Goal: Obtain resource: Obtain resource

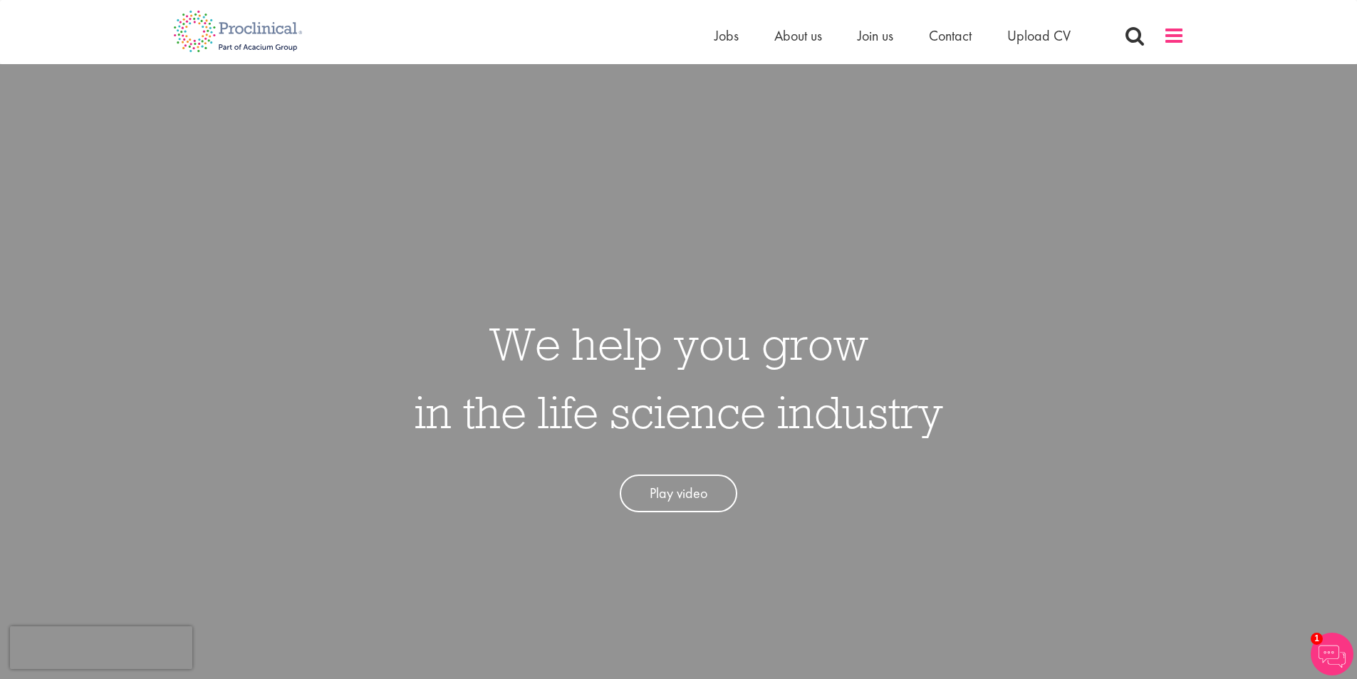
click at [1085, 35] on span at bounding box center [1173, 35] width 21 height 21
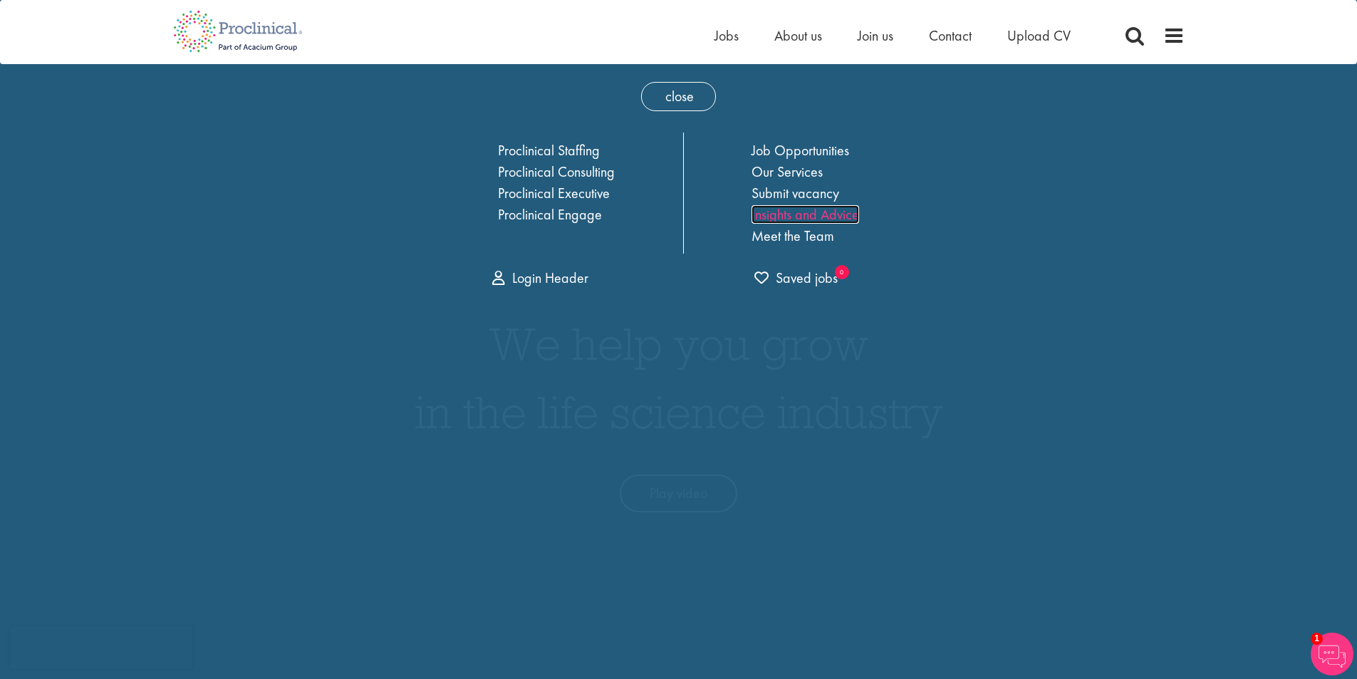
click at [809, 209] on link "Insights and Advice" at bounding box center [806, 214] width 108 height 19
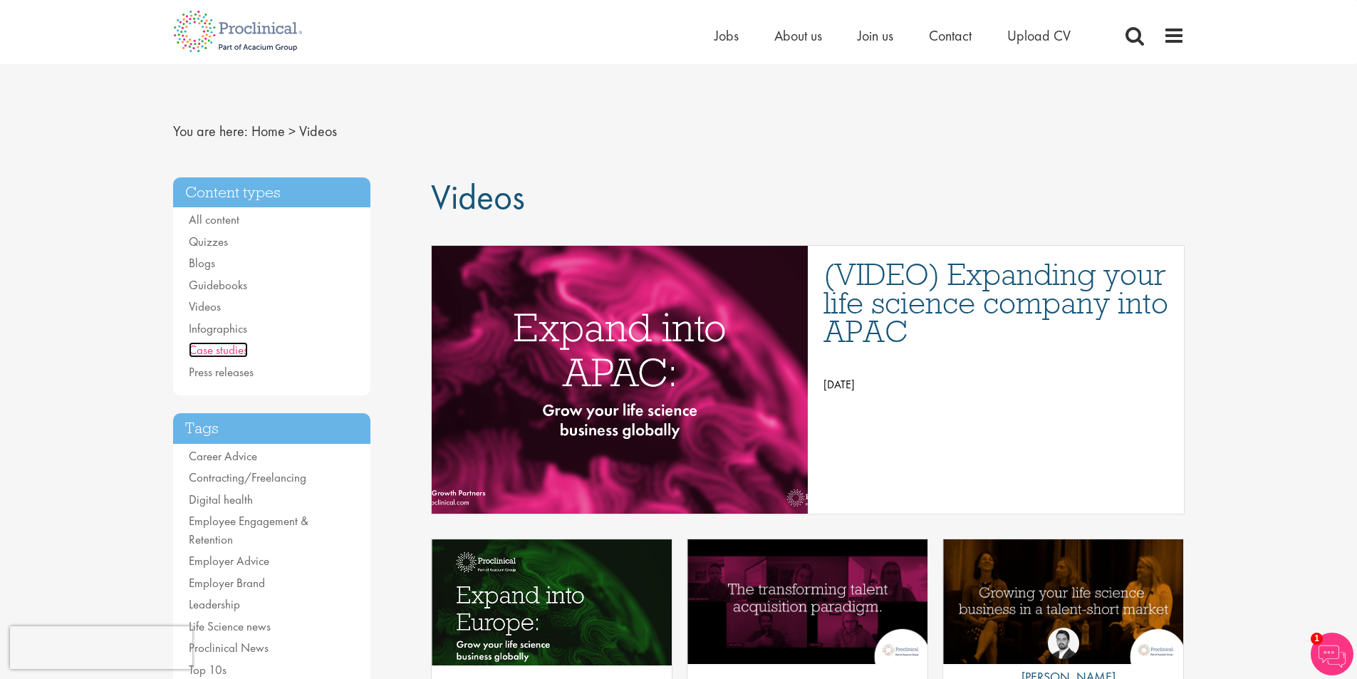
click at [237, 348] on link "Case studies" at bounding box center [218, 350] width 59 height 16
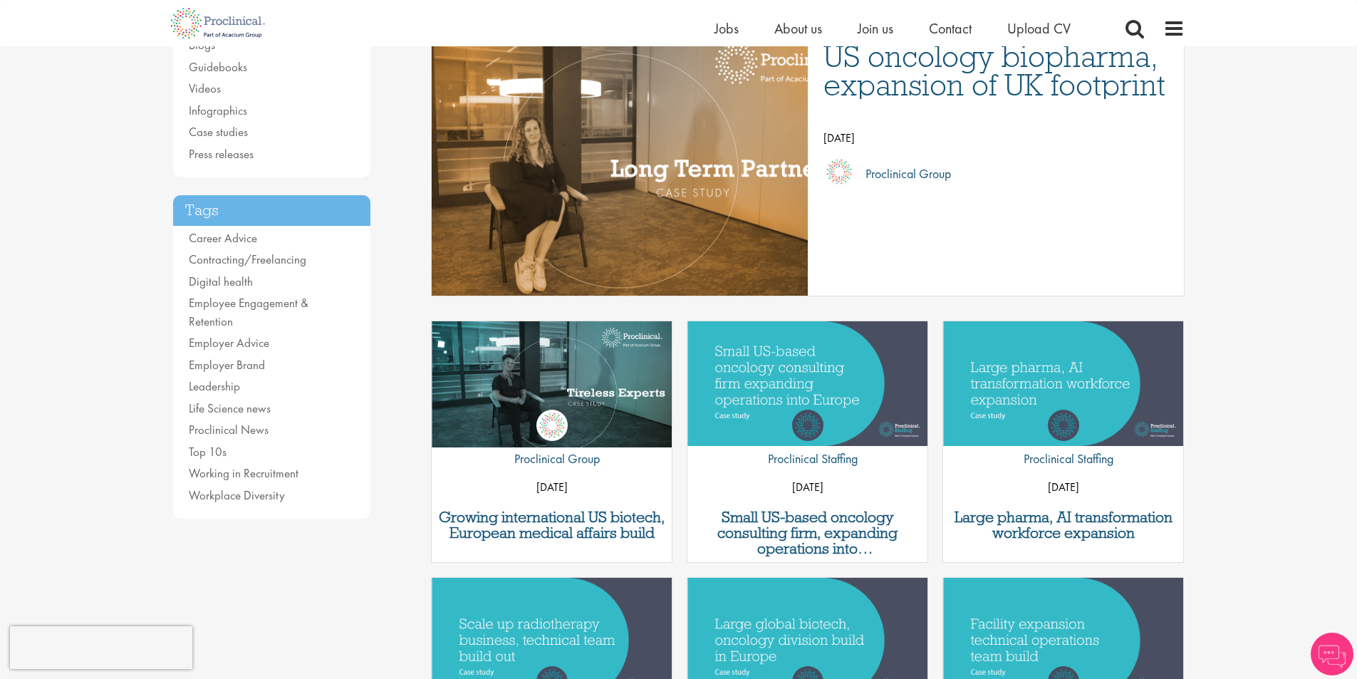
scroll to position [71, 0]
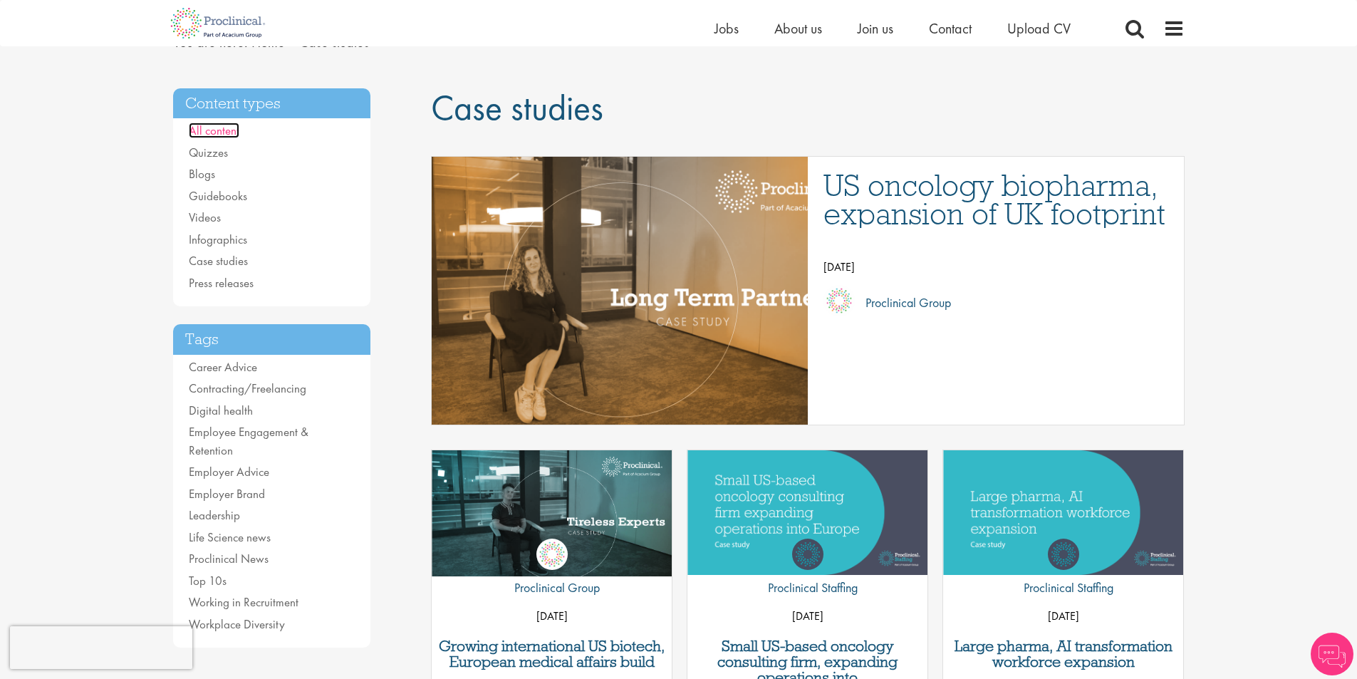
click at [216, 133] on link "All content" at bounding box center [214, 131] width 51 height 16
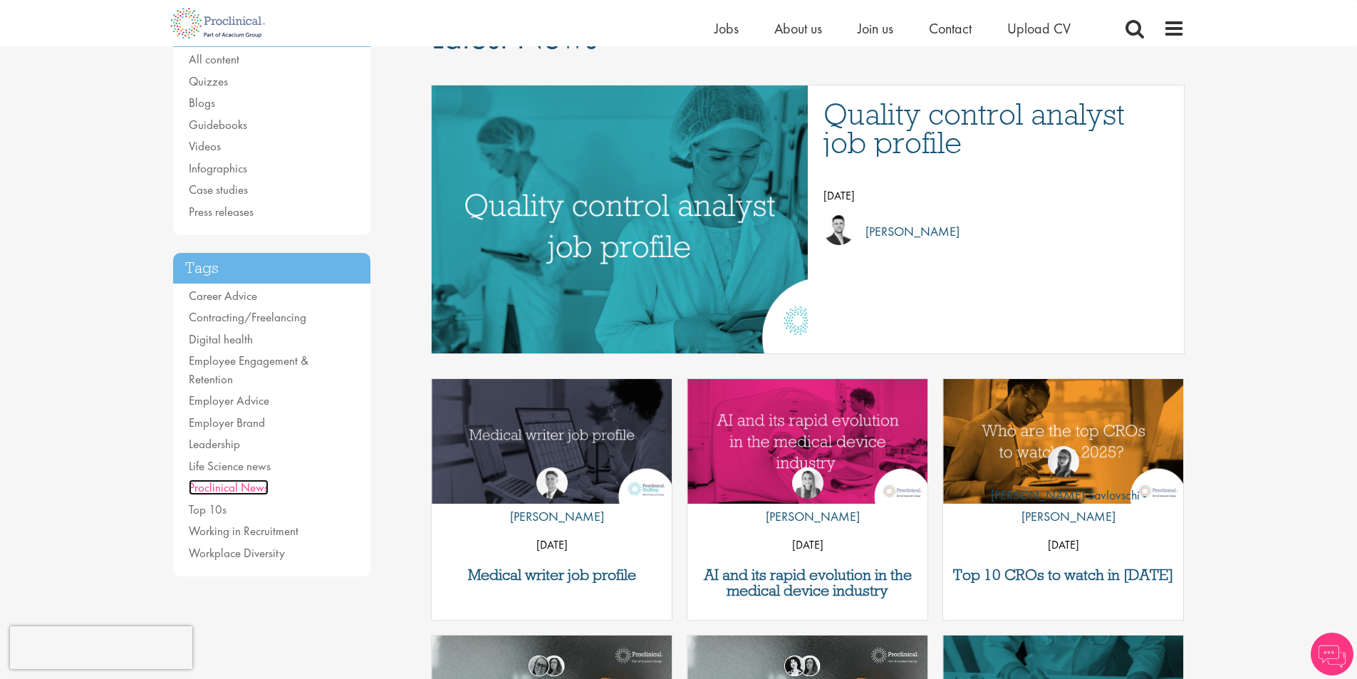
click at [250, 479] on link "Proclinical News" at bounding box center [229, 487] width 80 height 16
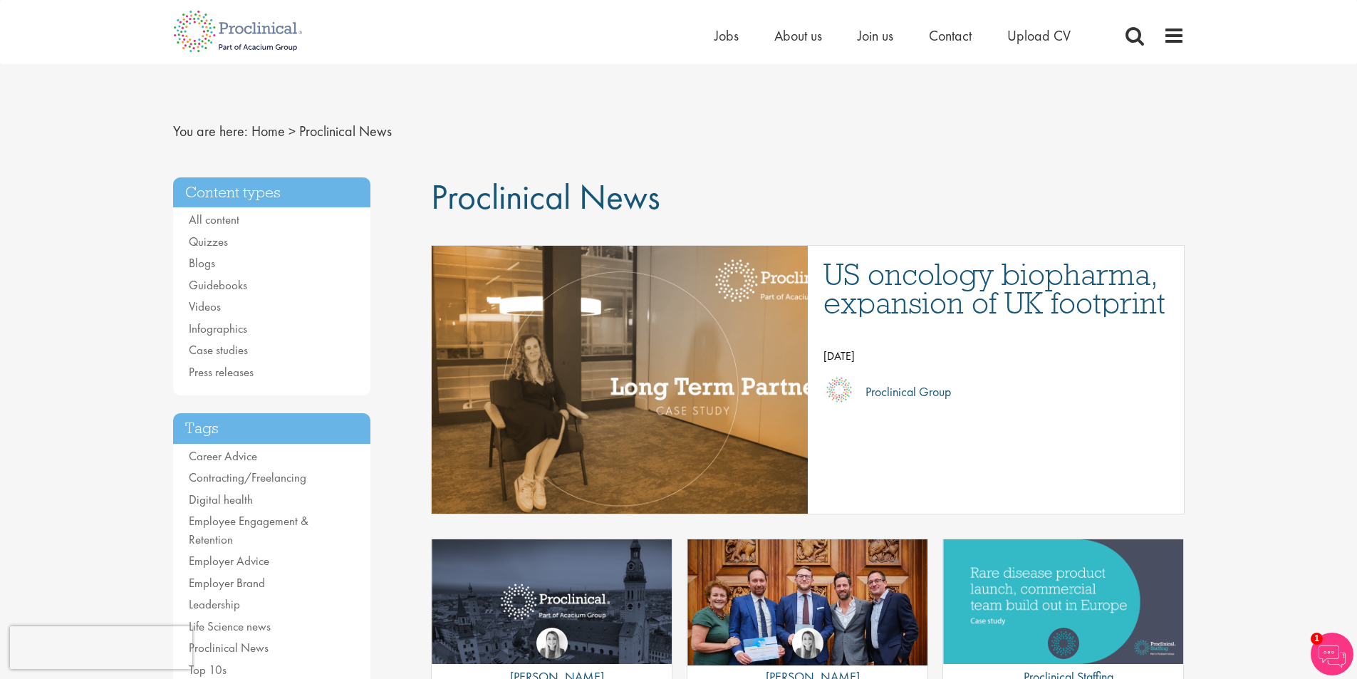
scroll to position [71, 0]
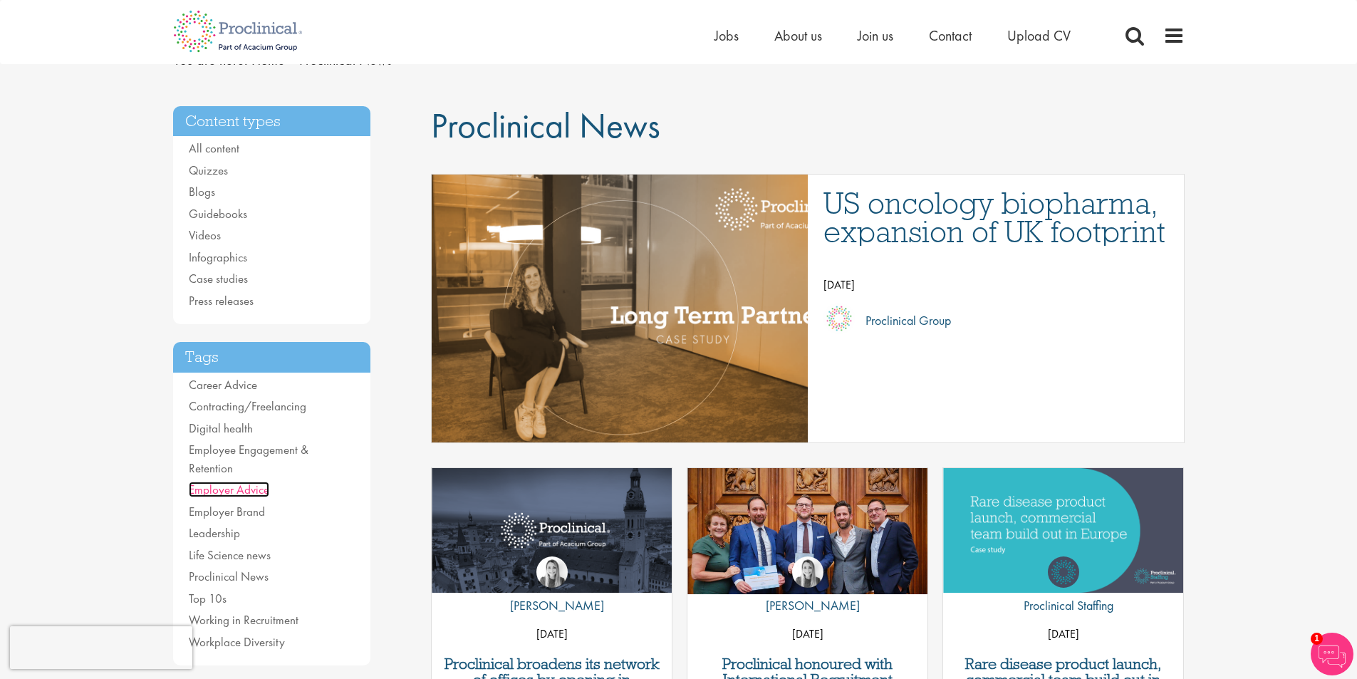
click at [253, 482] on link "Employer Advice" at bounding box center [229, 490] width 80 height 16
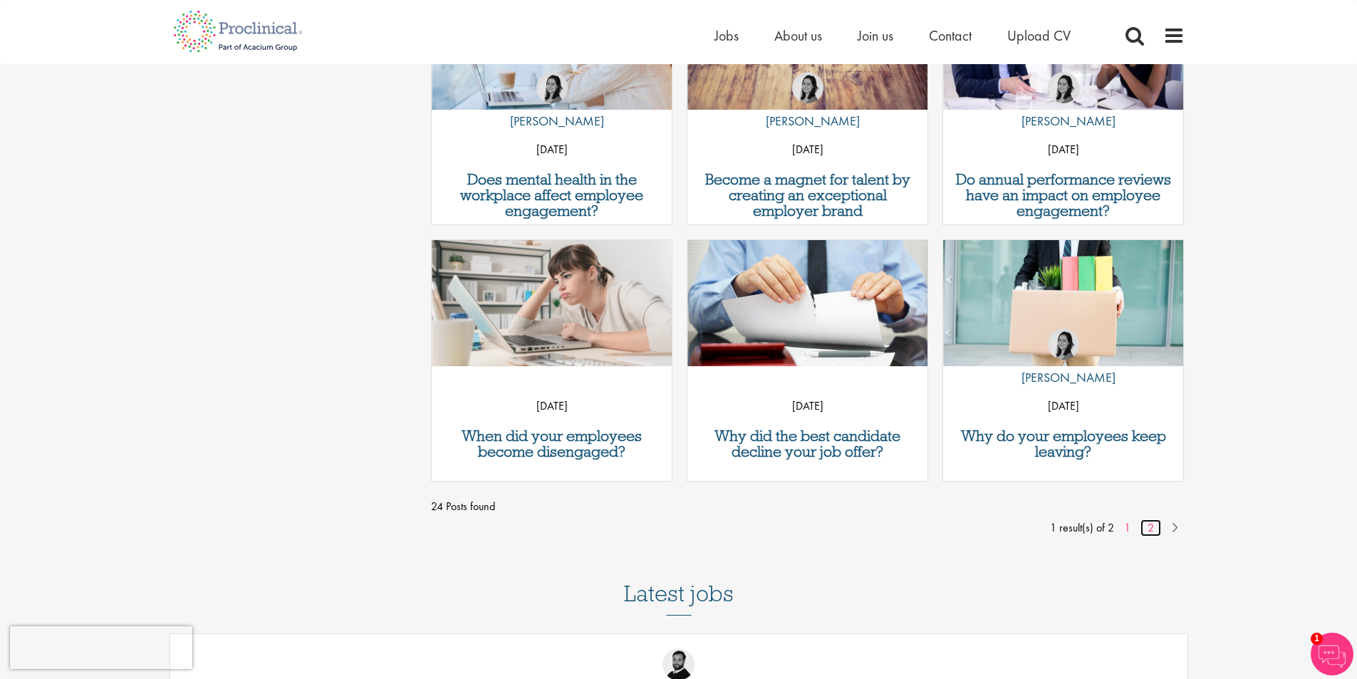
click at [1151, 525] on link "2" at bounding box center [1150, 527] width 21 height 17
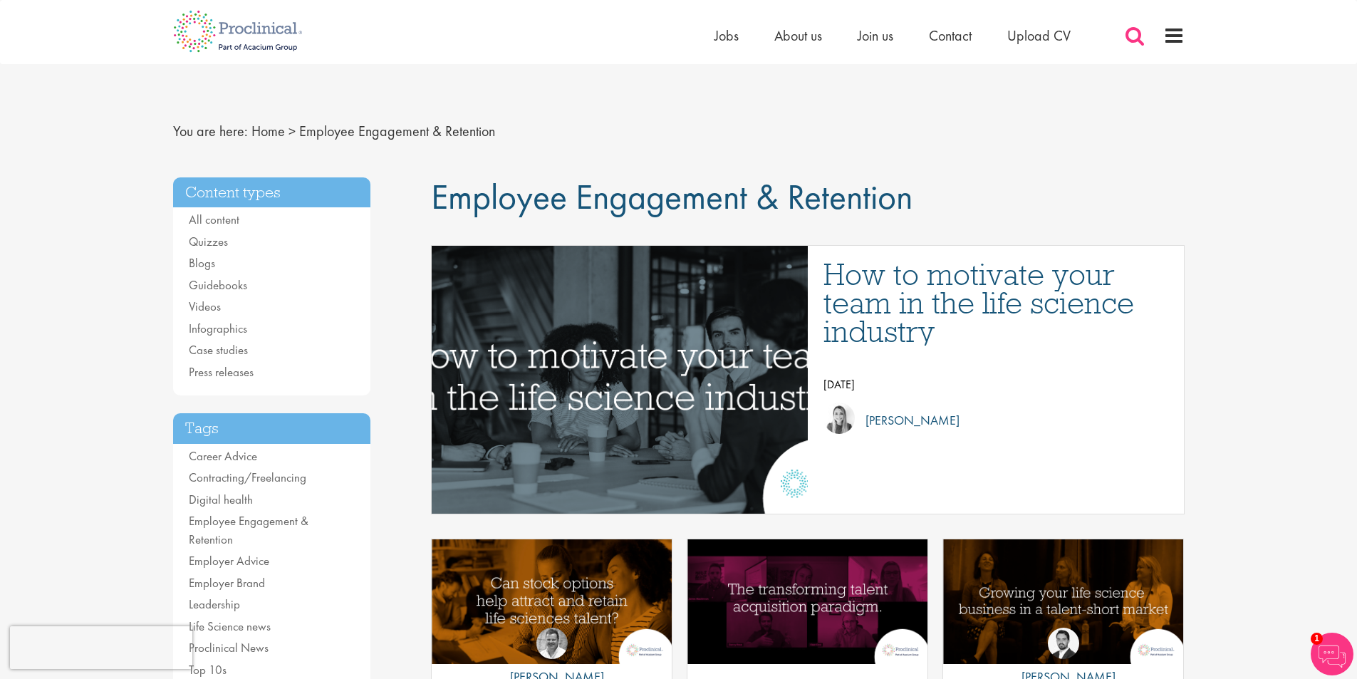
click at [1125, 35] on span at bounding box center [1134, 35] width 21 height 21
click at [1134, 32] on span at bounding box center [1134, 35] width 21 height 21
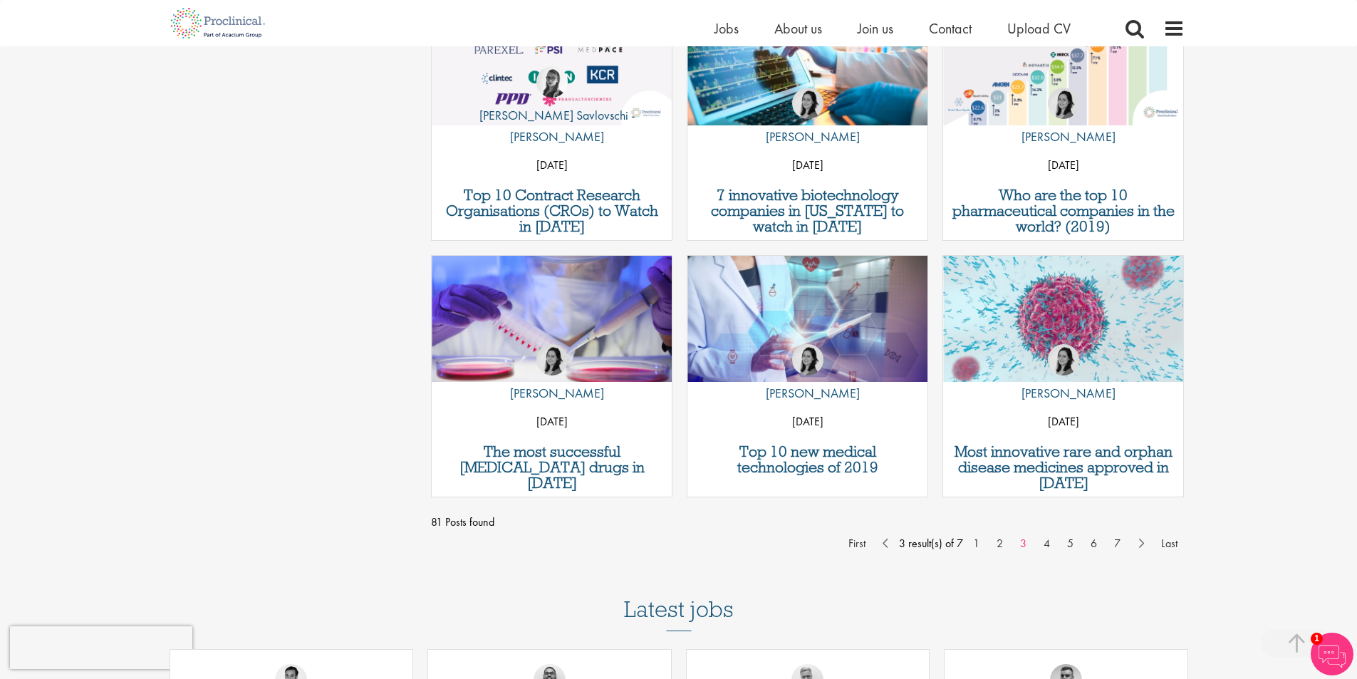
scroll to position [1069, 0]
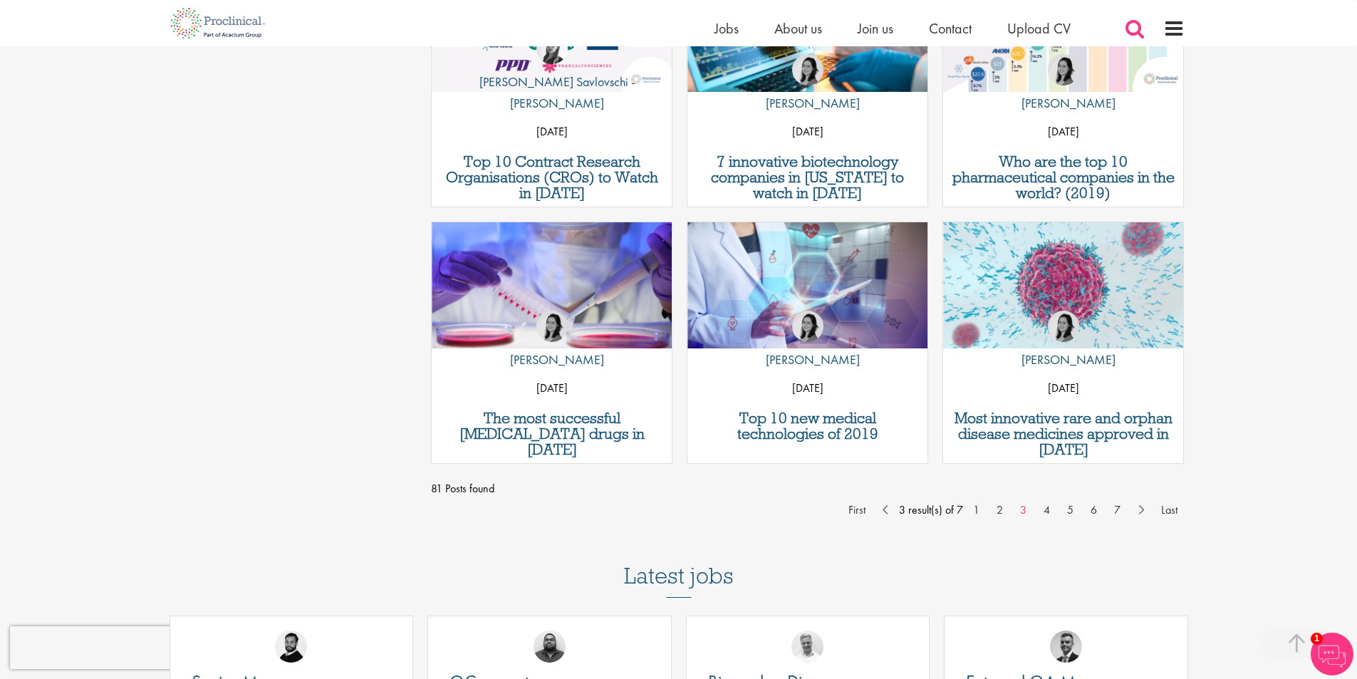
click at [1132, 26] on span at bounding box center [1134, 28] width 21 height 21
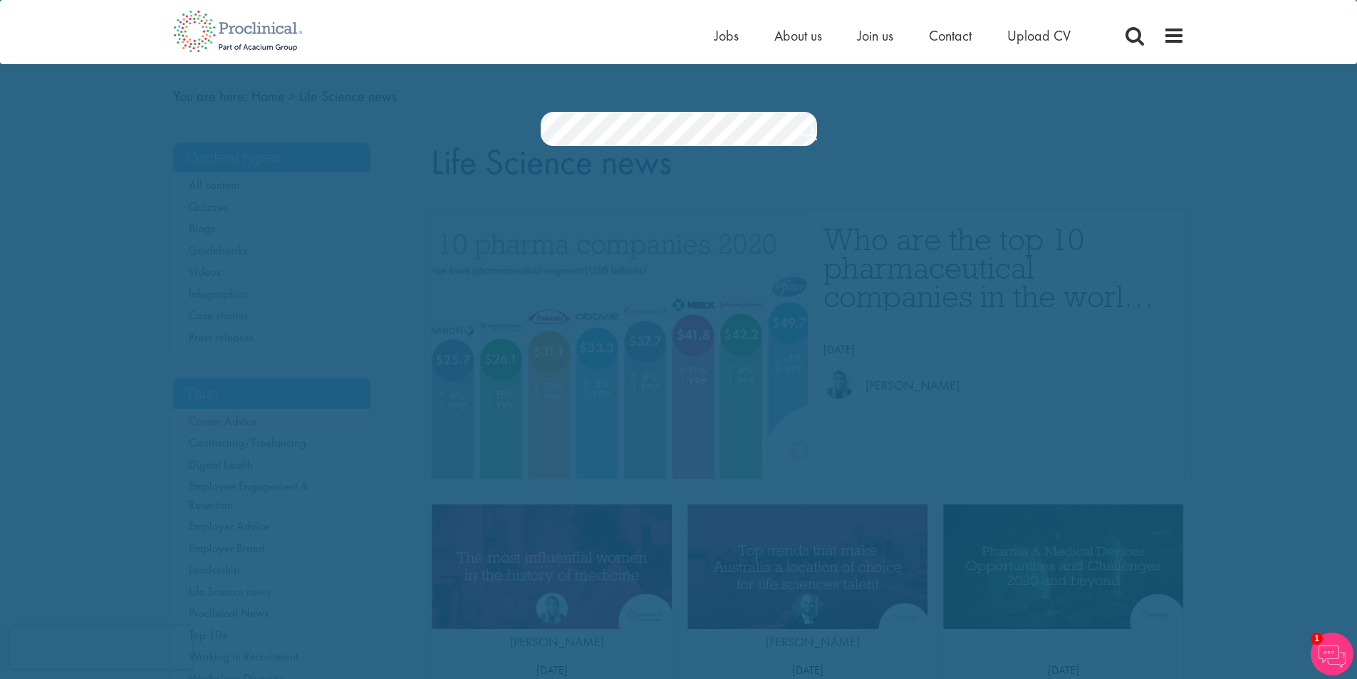
scroll to position [0, 0]
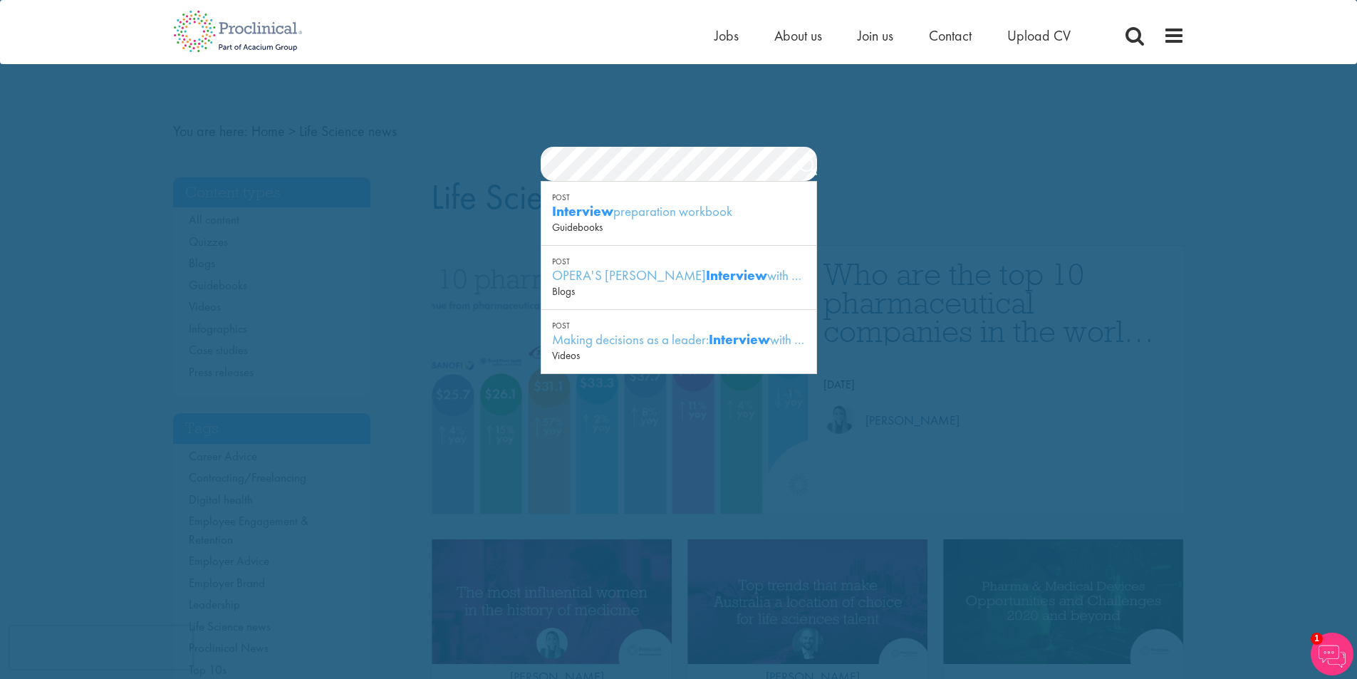
click at [475, 153] on section "Jobs Search" at bounding box center [678, 164] width 1357 height 34
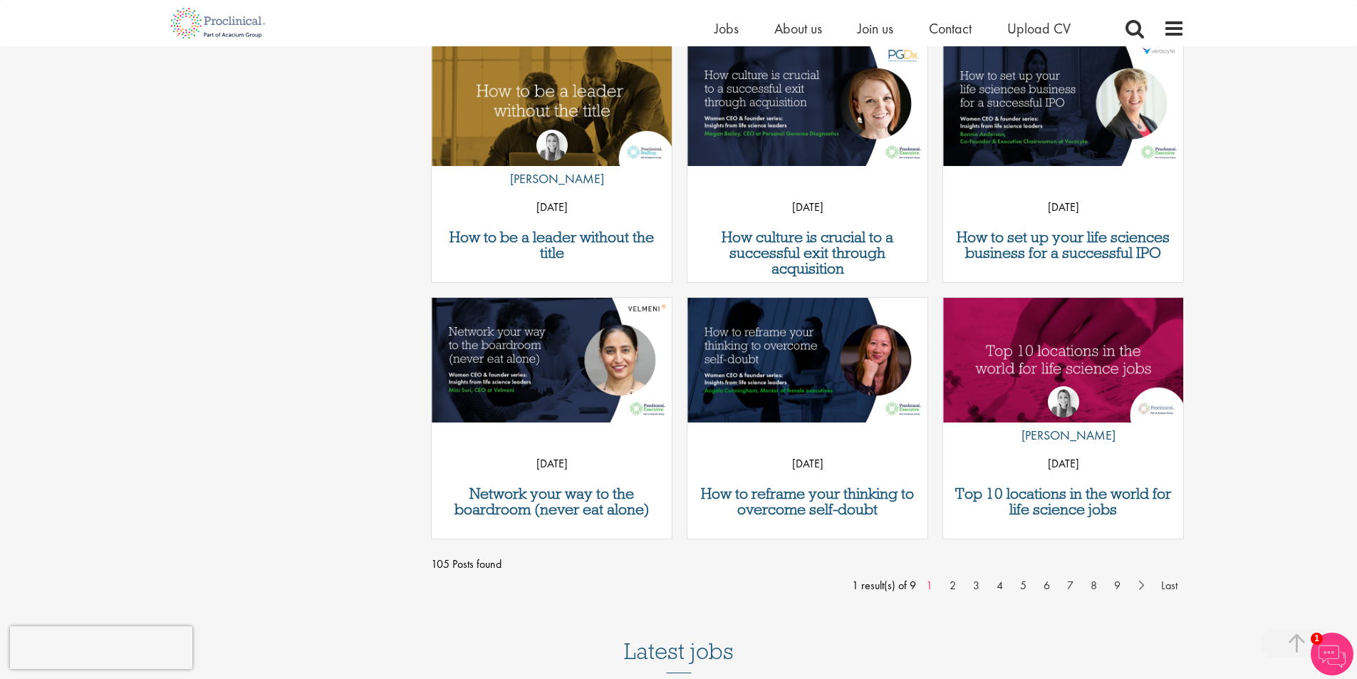
scroll to position [997, 0]
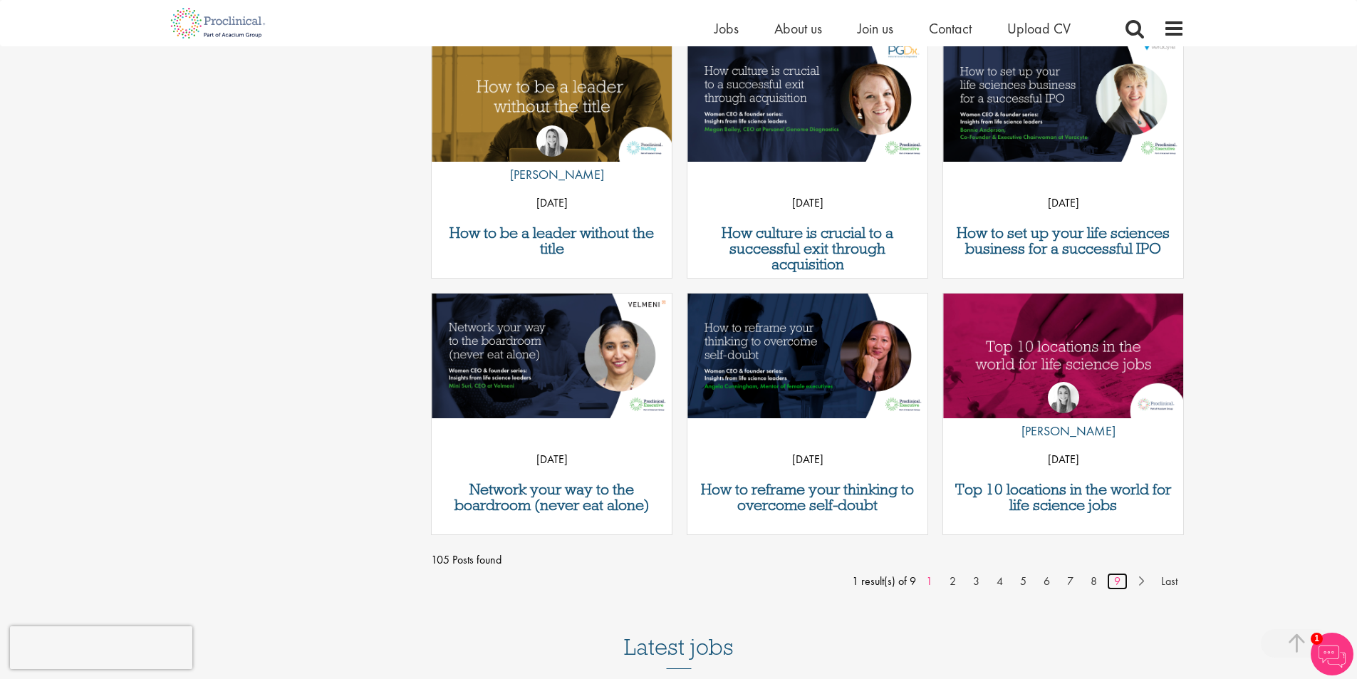
click at [1117, 577] on link "9" at bounding box center [1117, 581] width 21 height 17
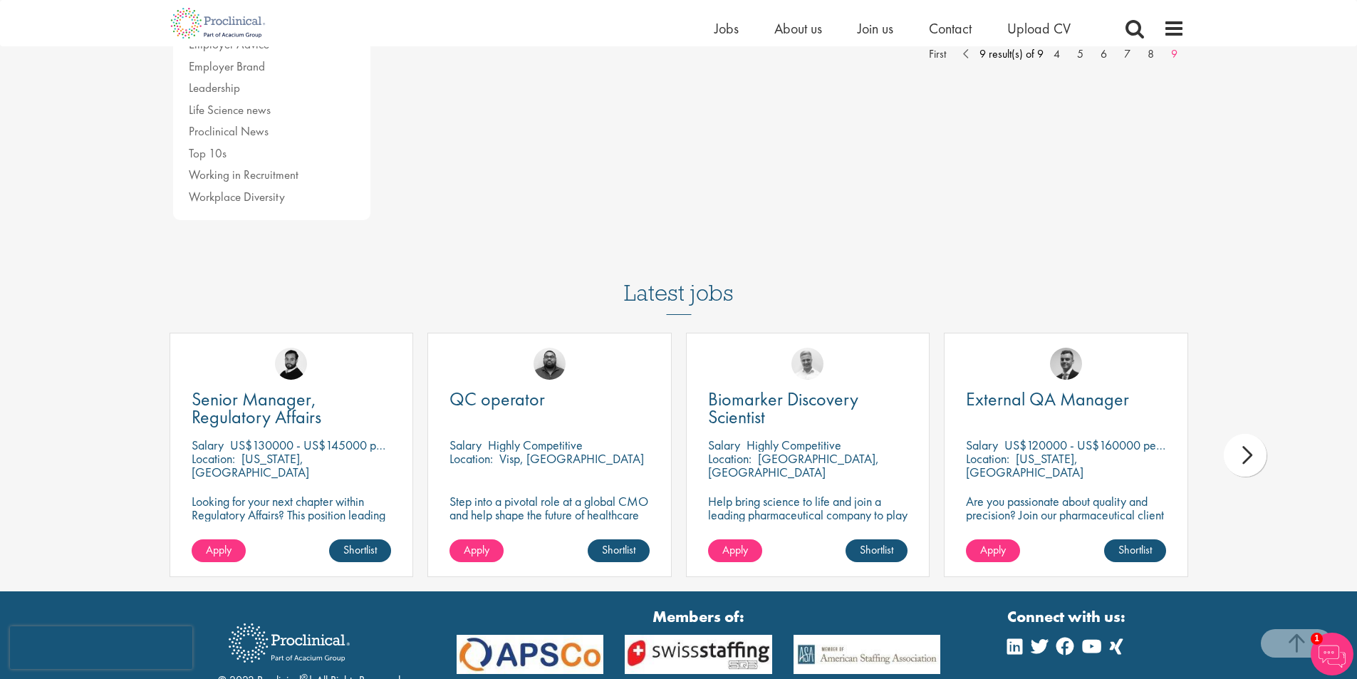
scroll to position [214, 0]
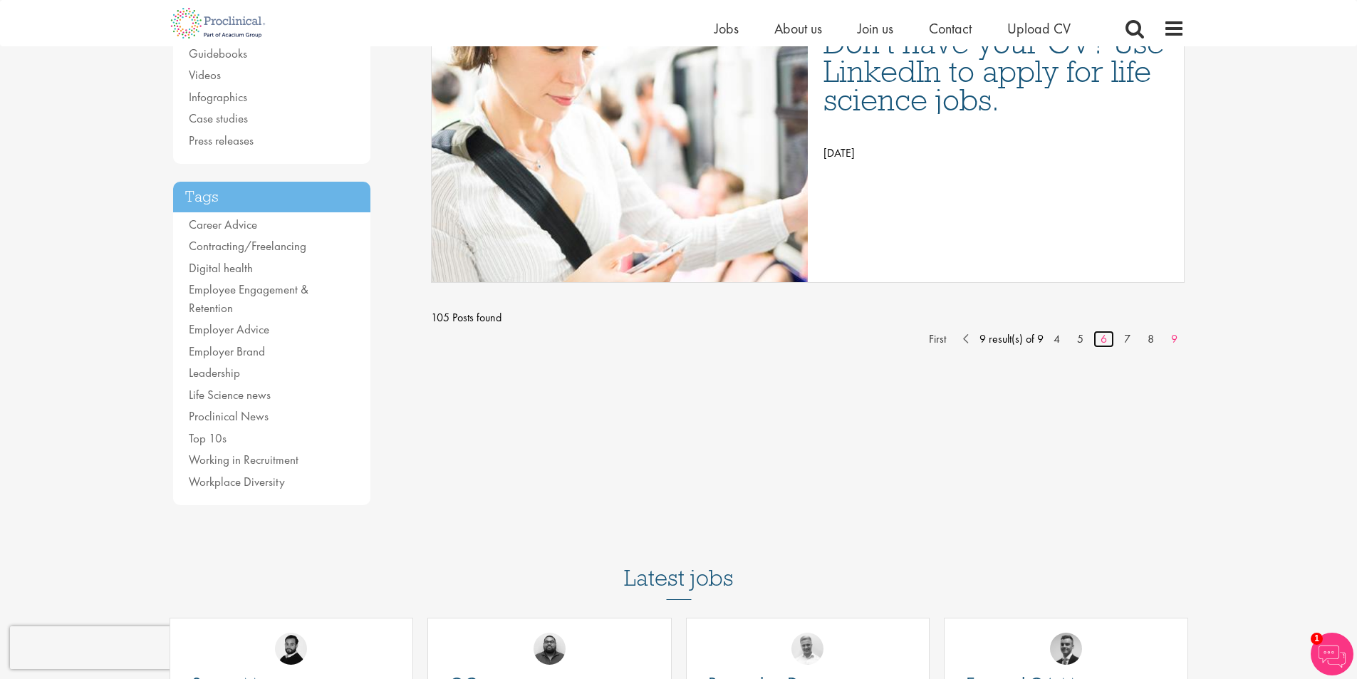
click at [1101, 341] on link "6" at bounding box center [1103, 339] width 21 height 17
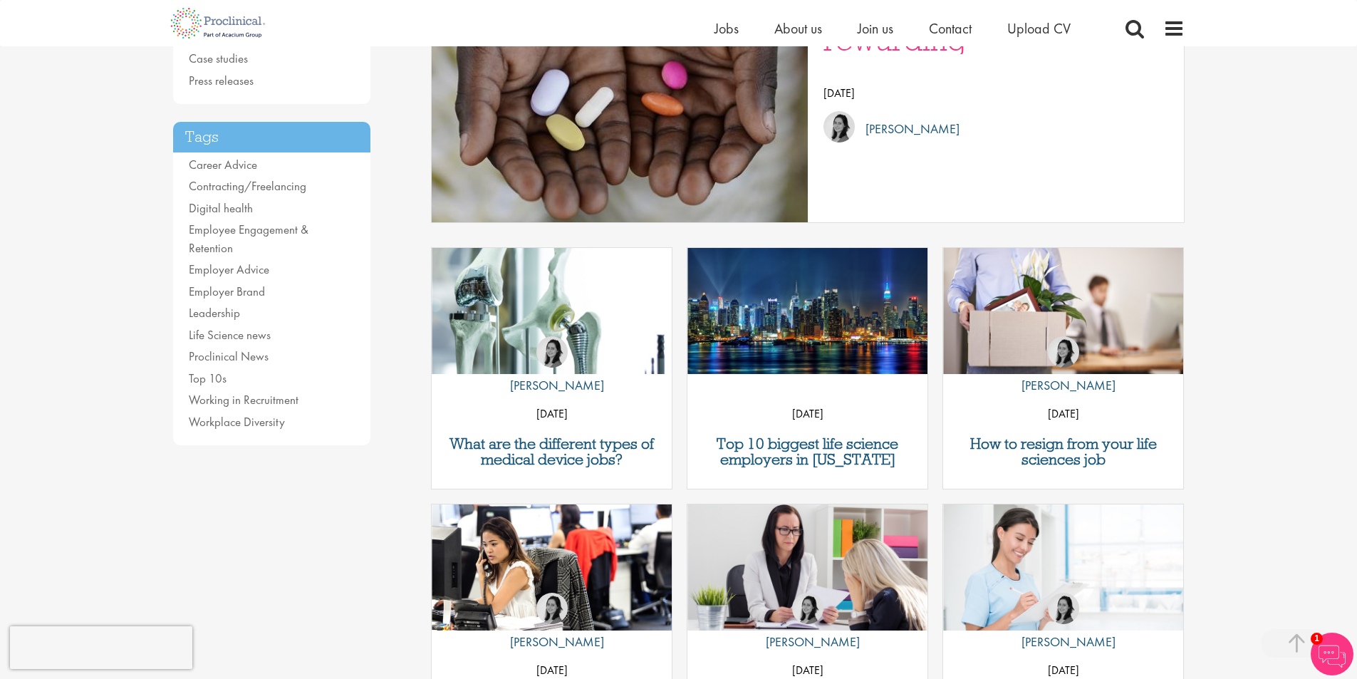
scroll to position [285, 0]
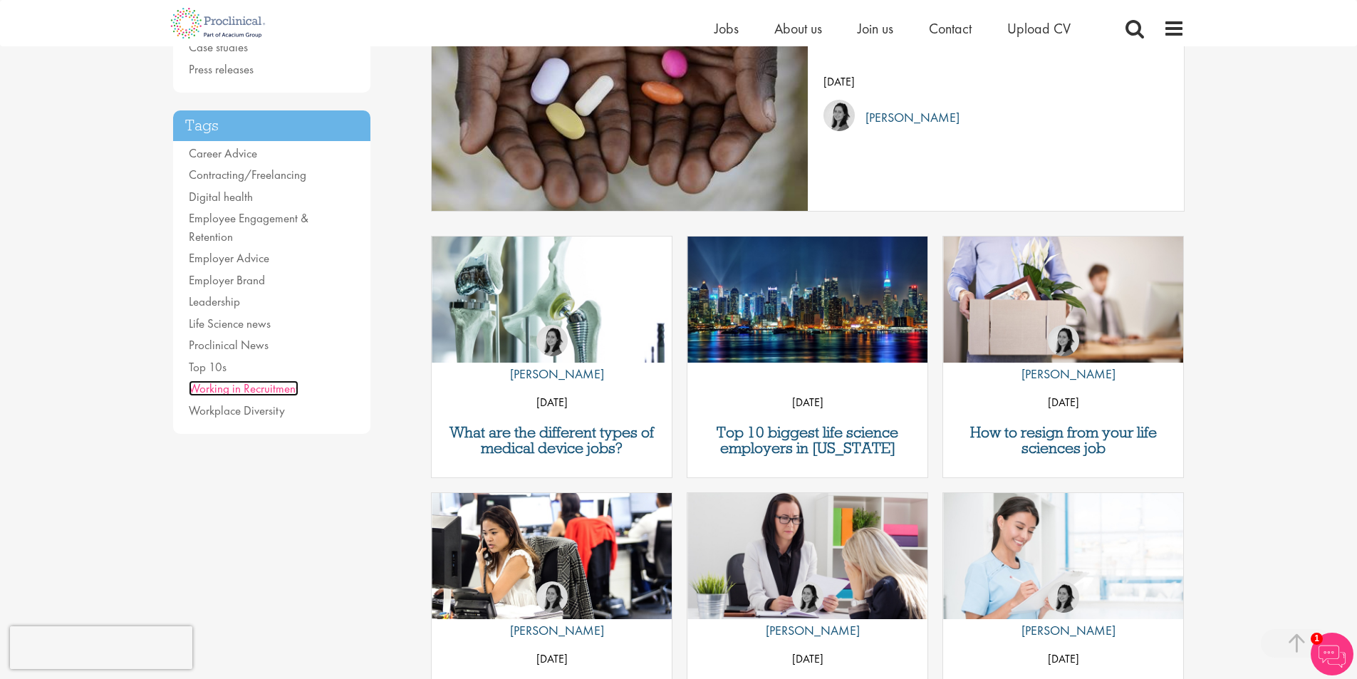
click at [273, 380] on link "Working in Recruitment" at bounding box center [244, 388] width 110 height 16
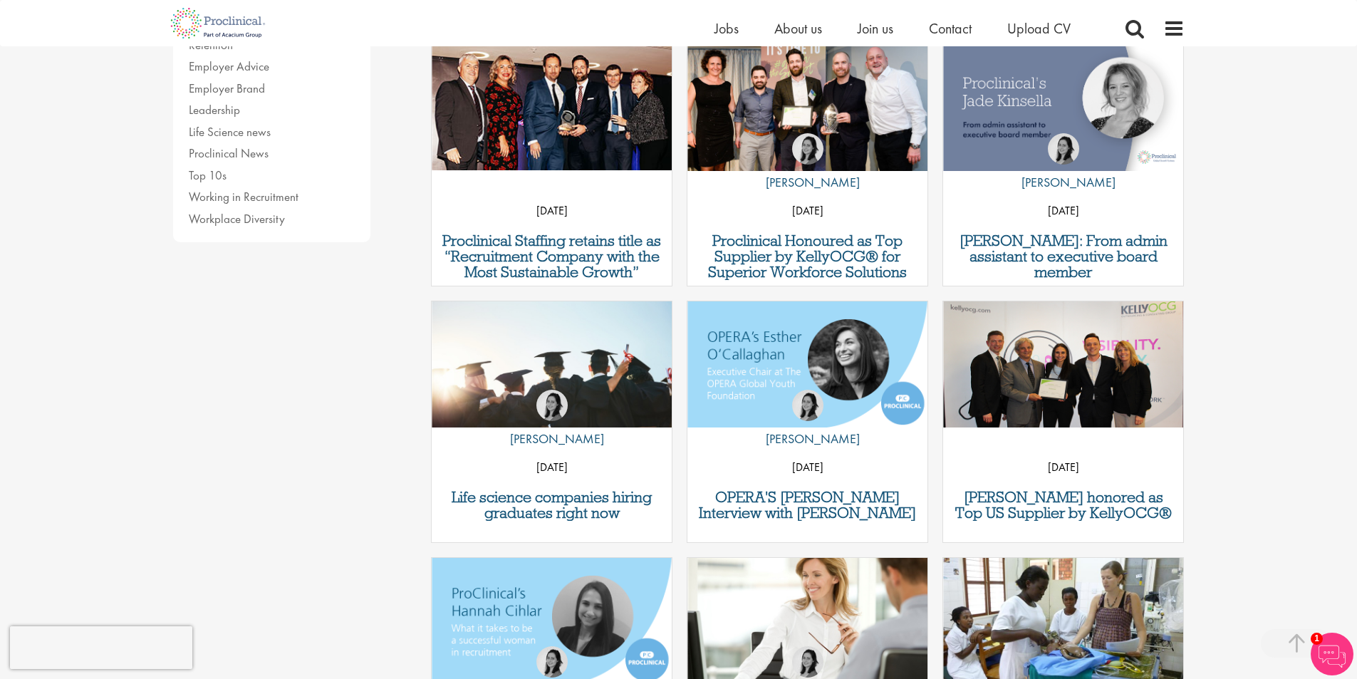
scroll to position [285, 0]
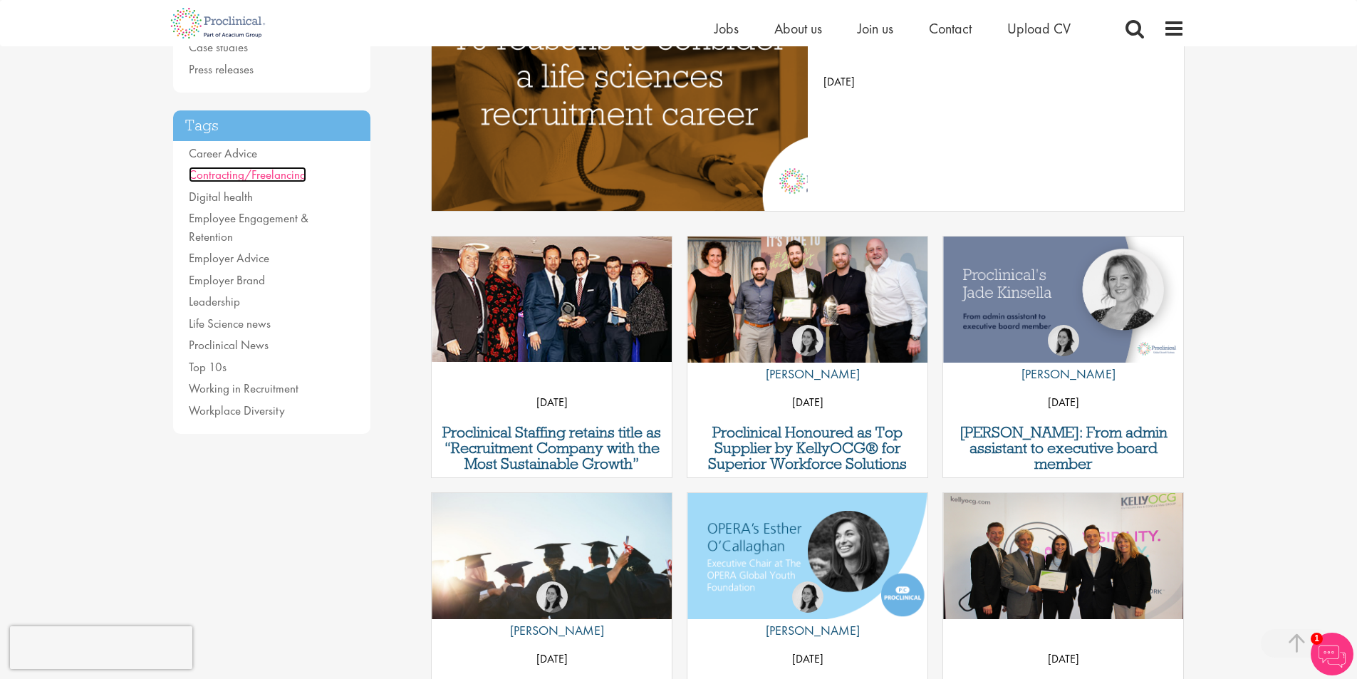
click at [259, 178] on link "Contracting/Freelancing" at bounding box center [248, 175] width 118 height 16
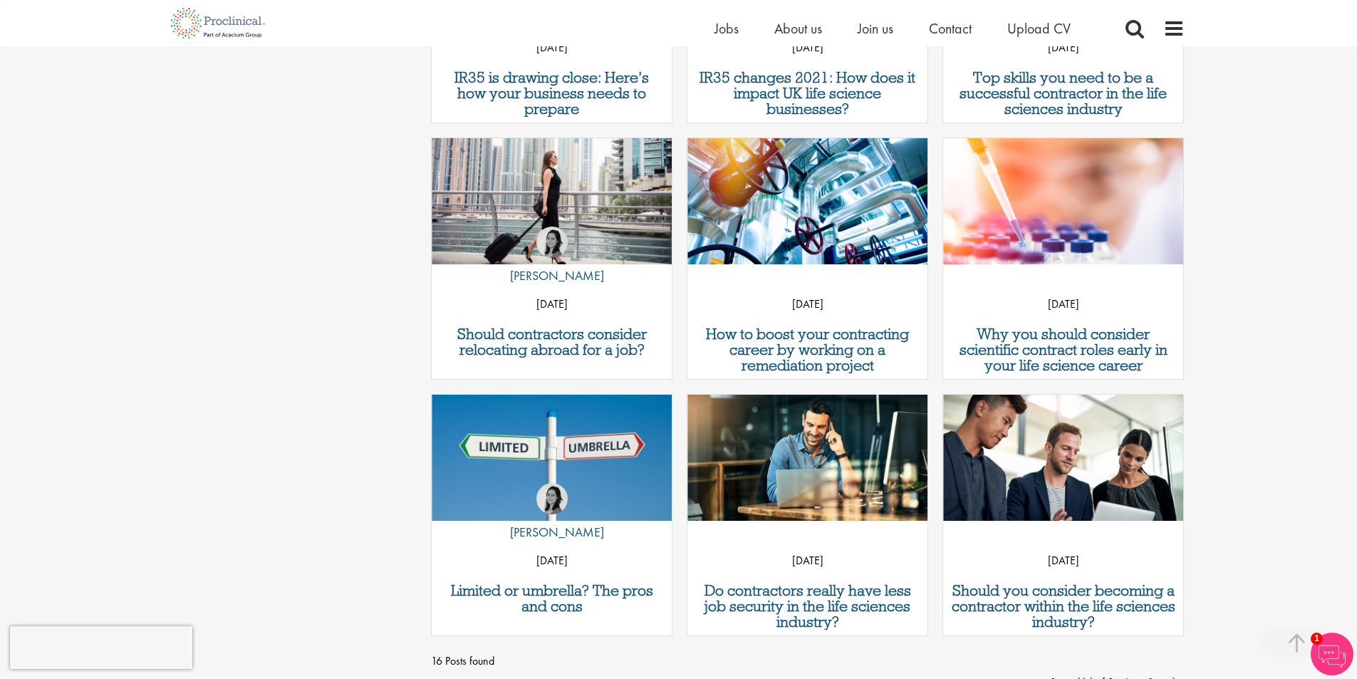
scroll to position [926, 0]
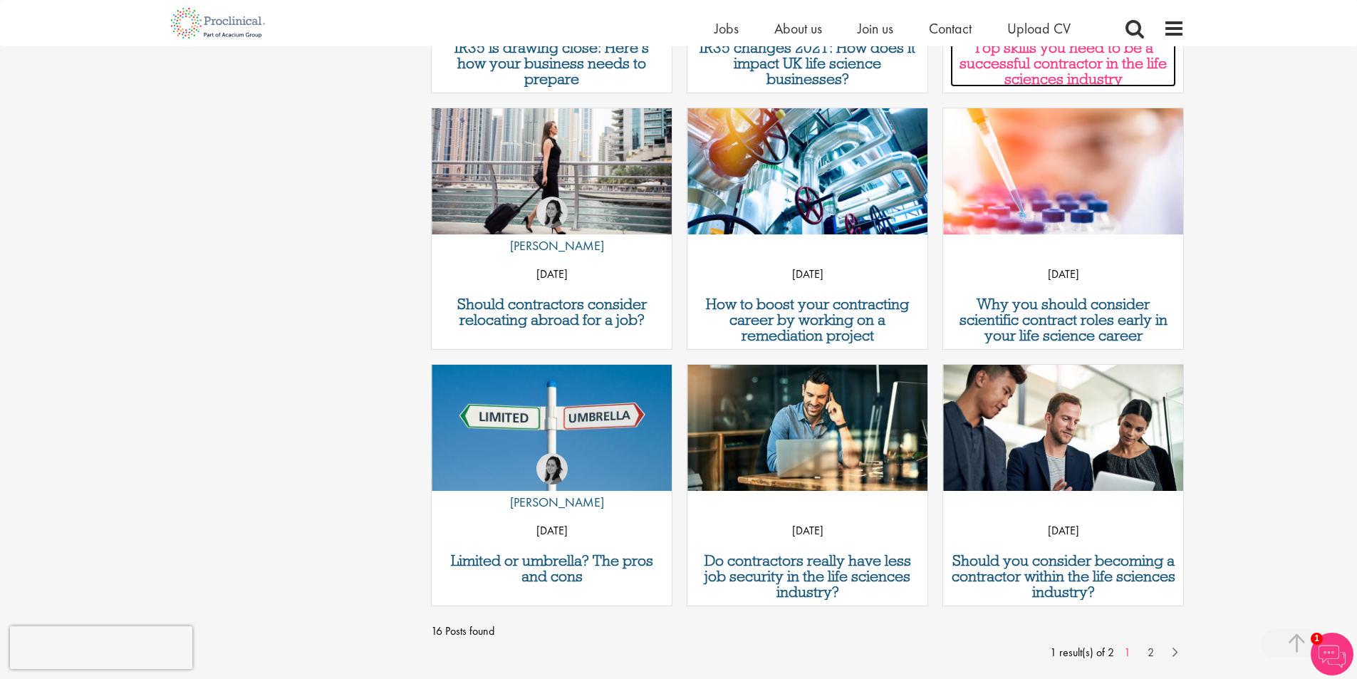
click at [1106, 74] on h3 "Top skills you need to be a successful contractor in the life sciences industry" at bounding box center [1063, 63] width 226 height 47
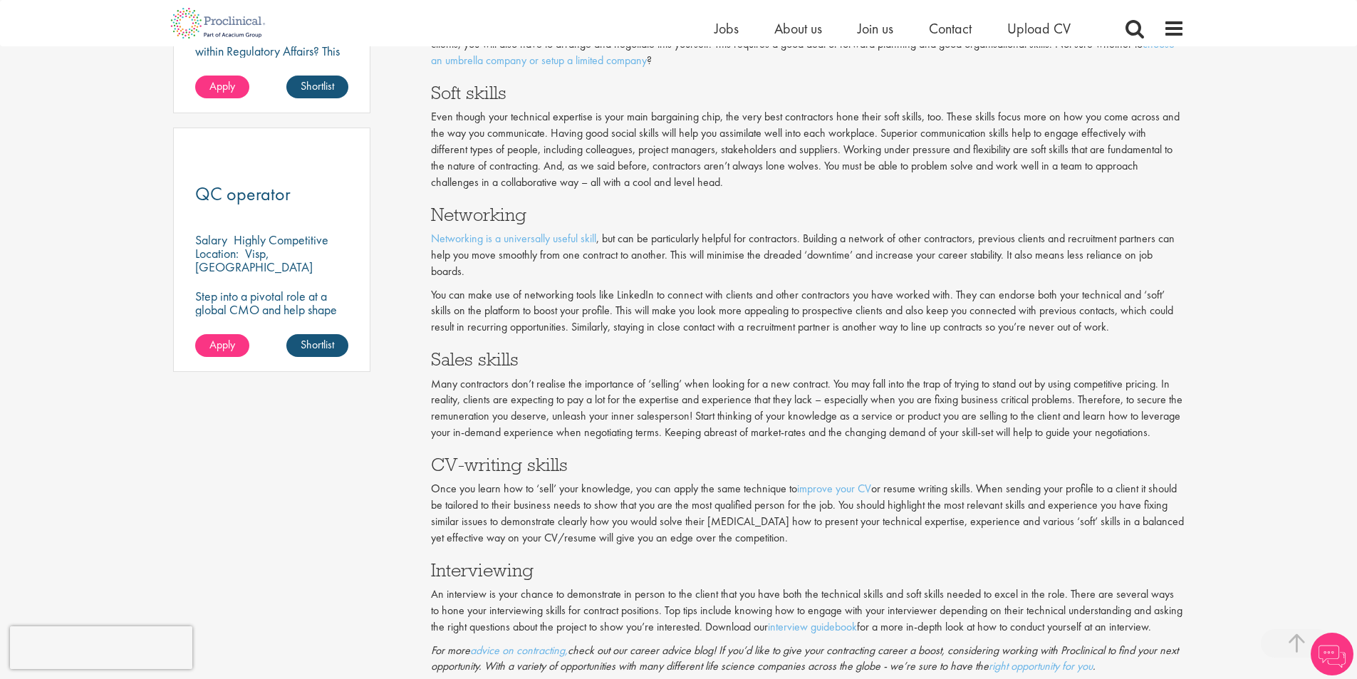
scroll to position [1069, 0]
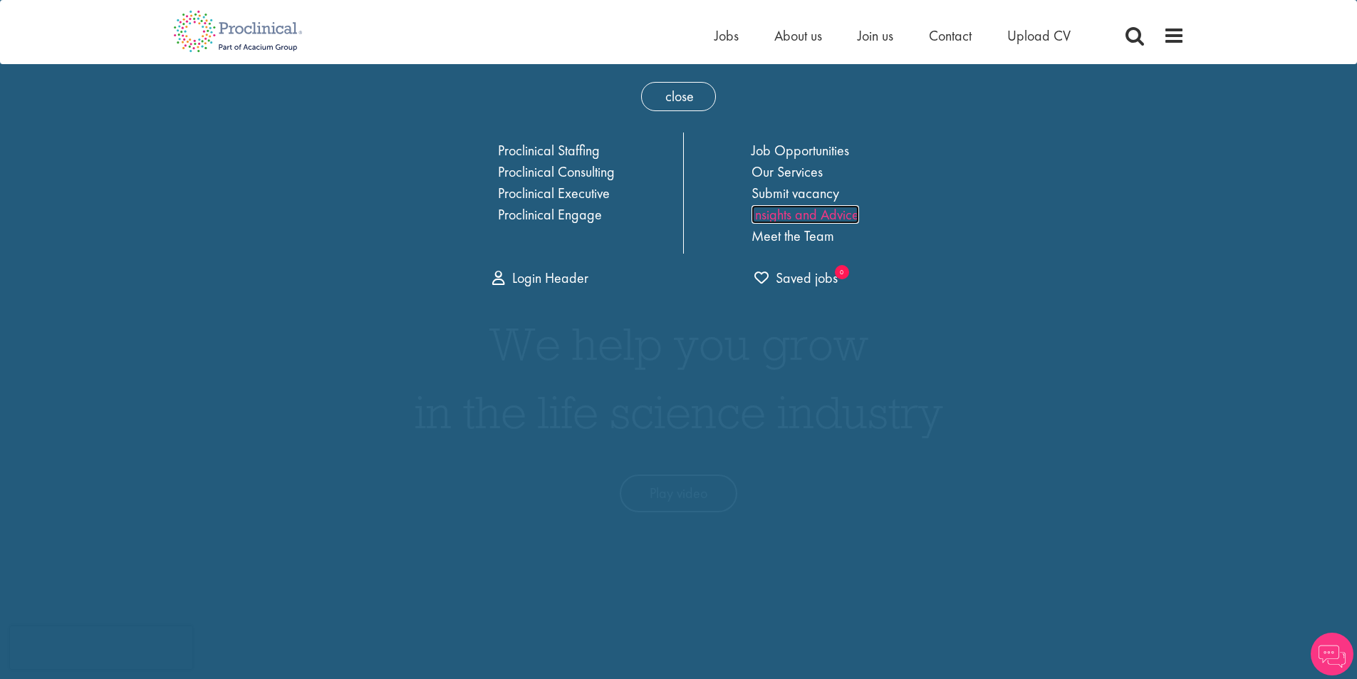
click at [808, 218] on link "Insights and Advice" at bounding box center [806, 214] width 108 height 19
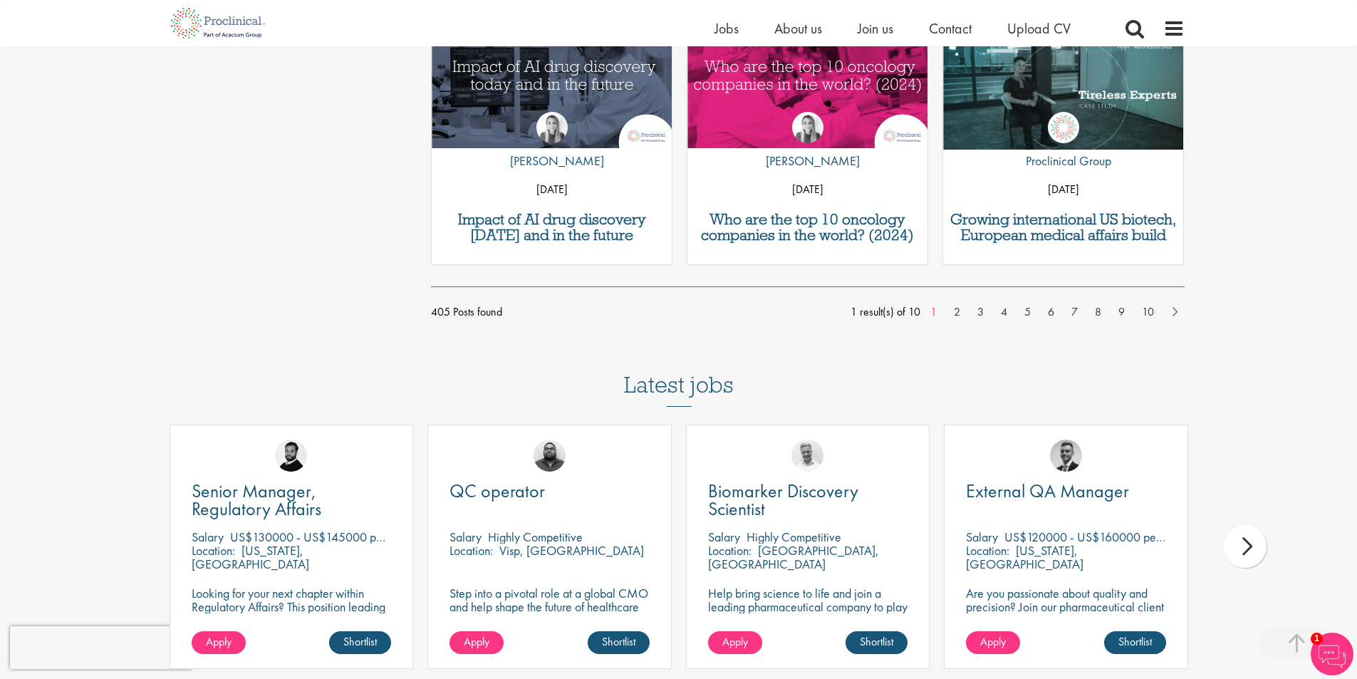
scroll to position [1266, 0]
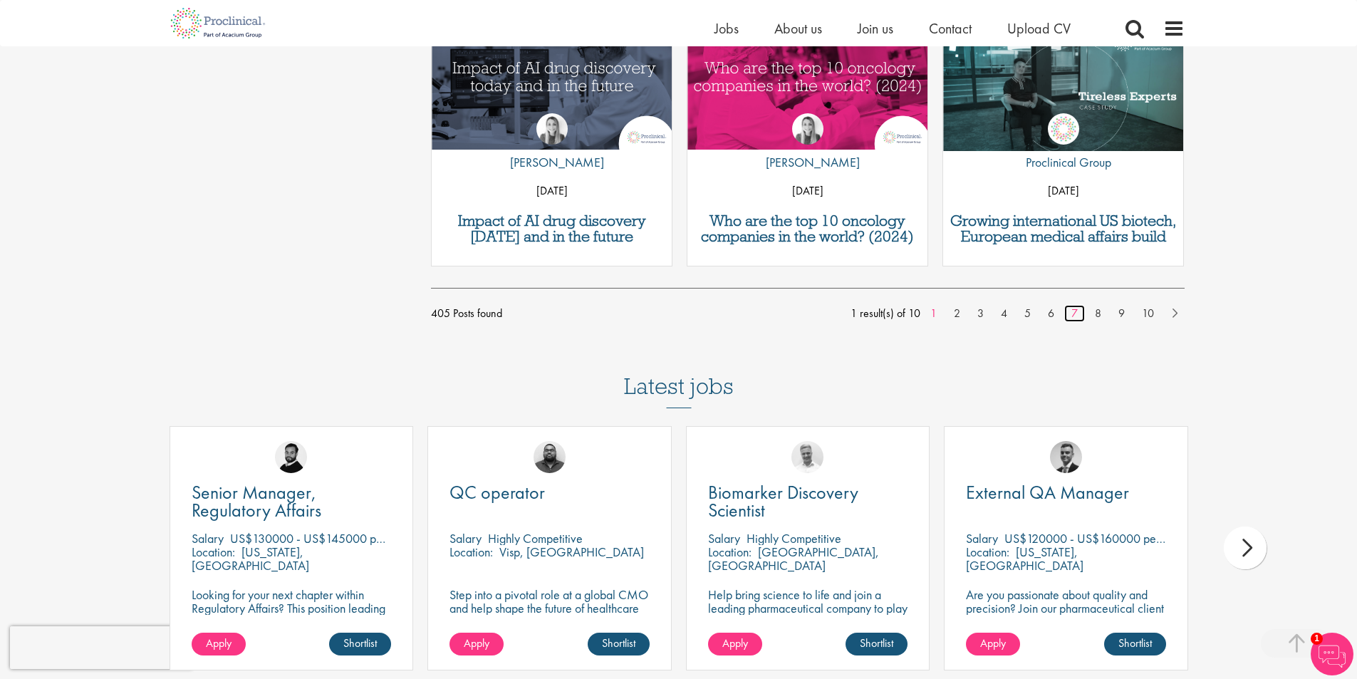
click at [1076, 313] on link "7" at bounding box center [1074, 313] width 21 height 17
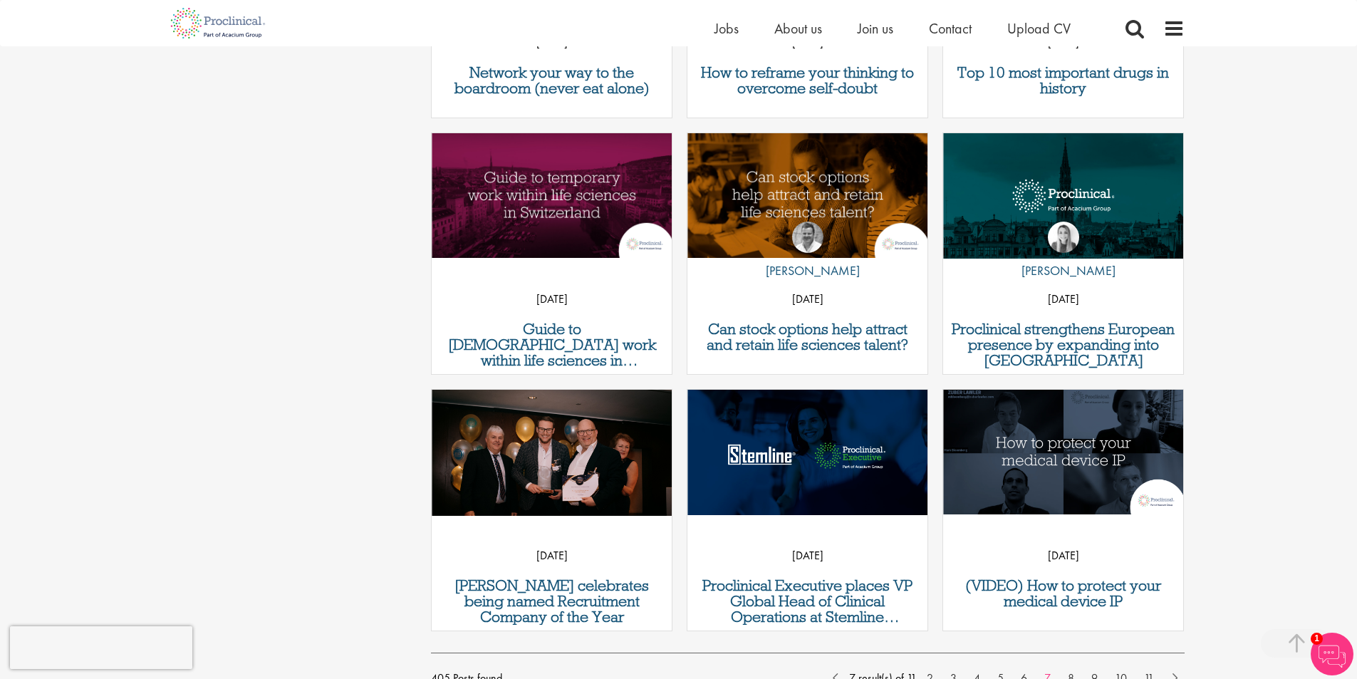
scroll to position [926, 0]
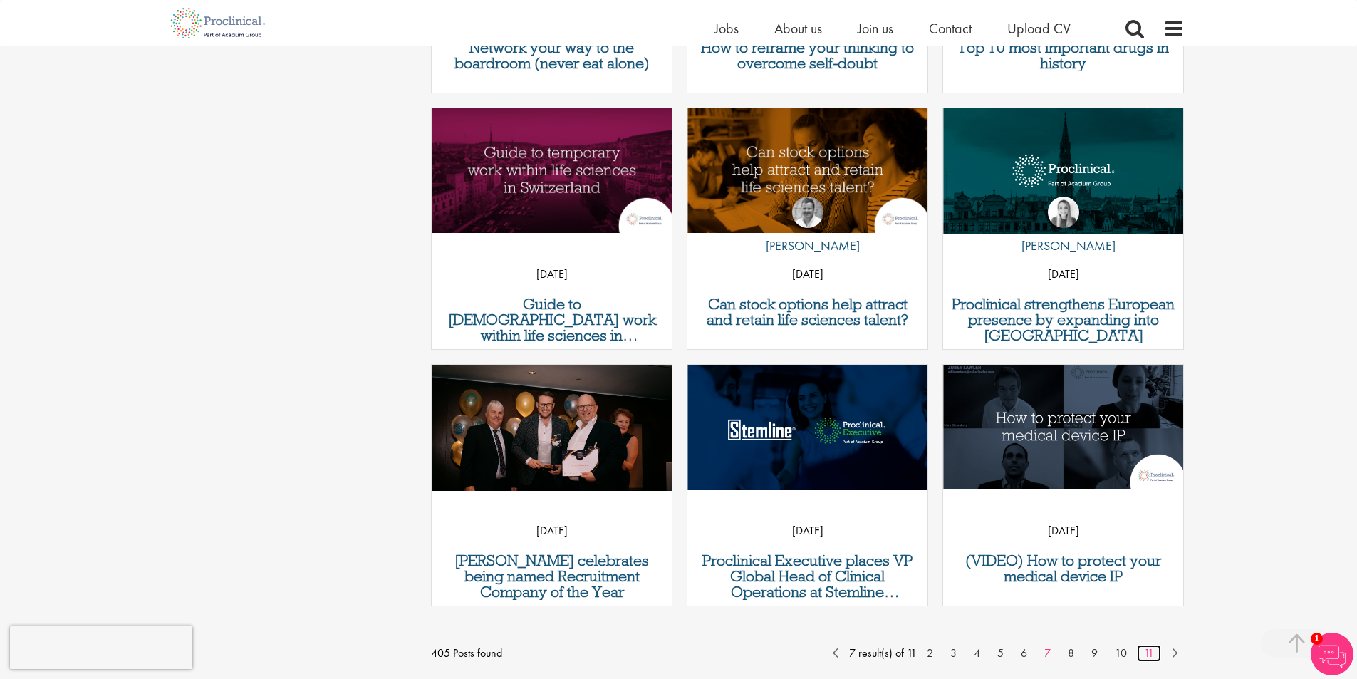
click at [1143, 651] on link "11" at bounding box center [1149, 653] width 24 height 17
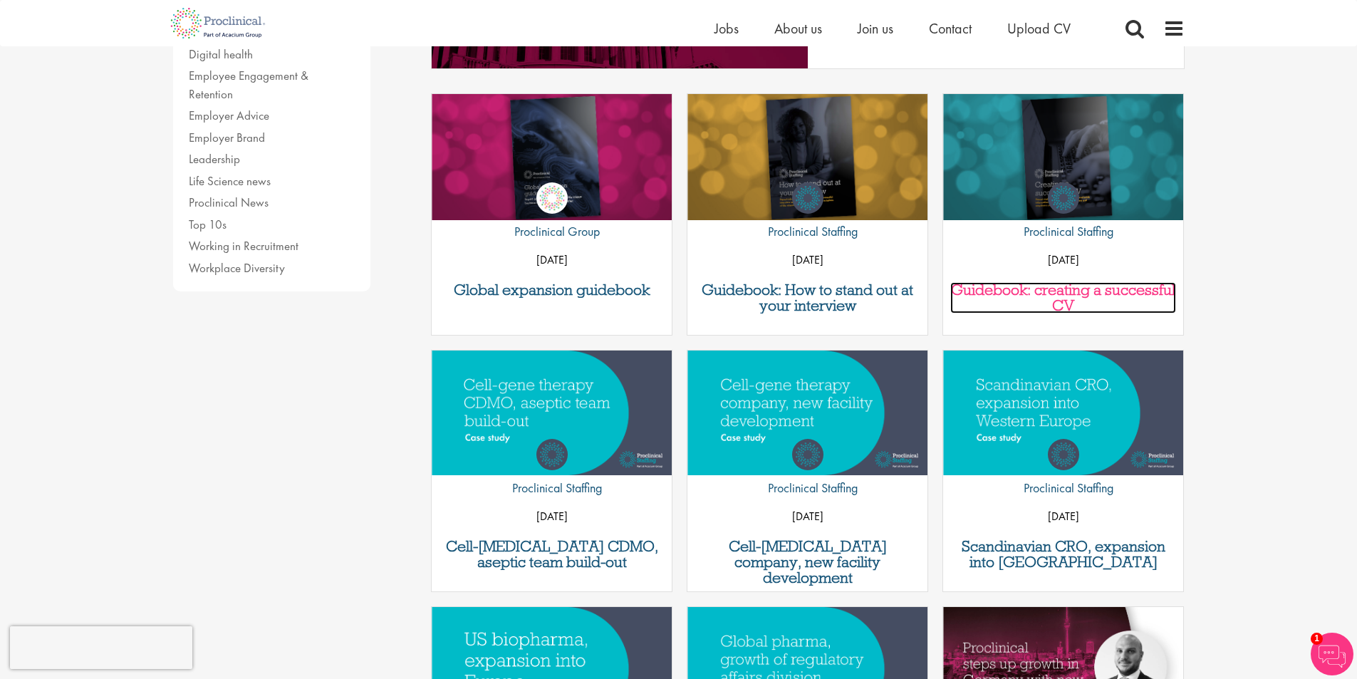
click at [1051, 286] on h3 "Guidebook: creating a successful CV" at bounding box center [1063, 297] width 226 height 31
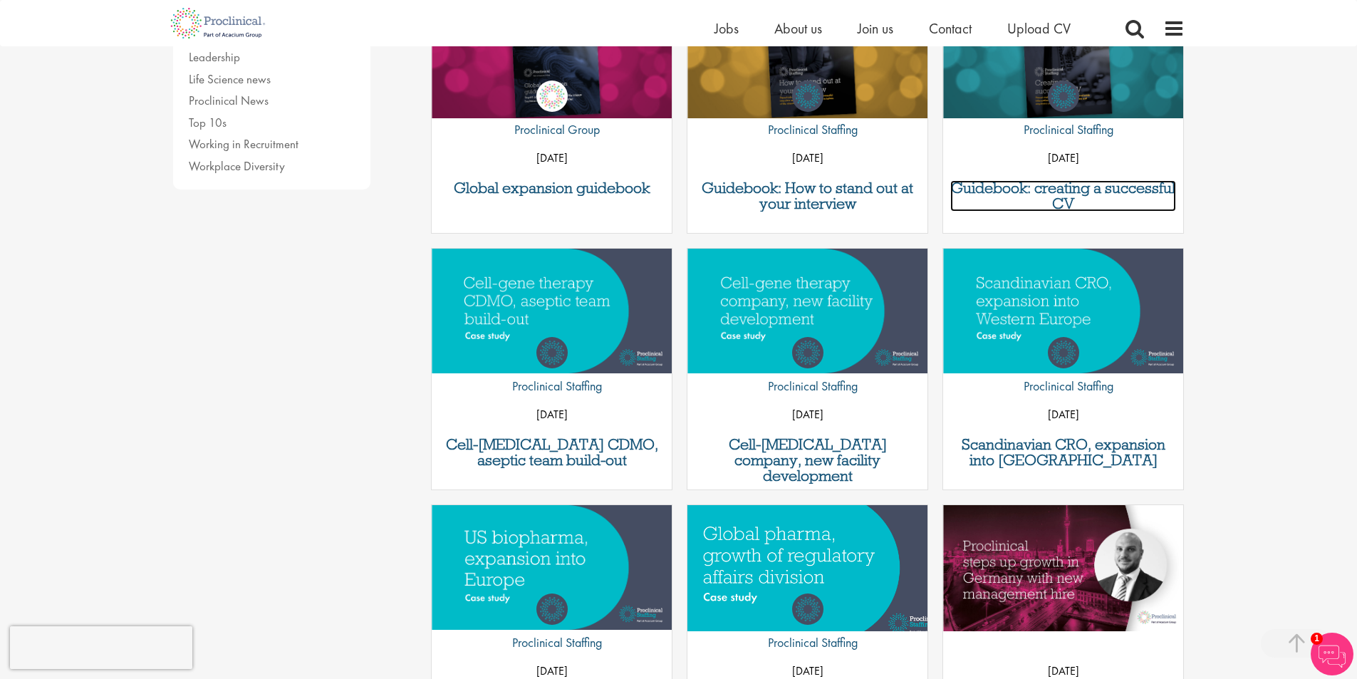
scroll to position [800, 0]
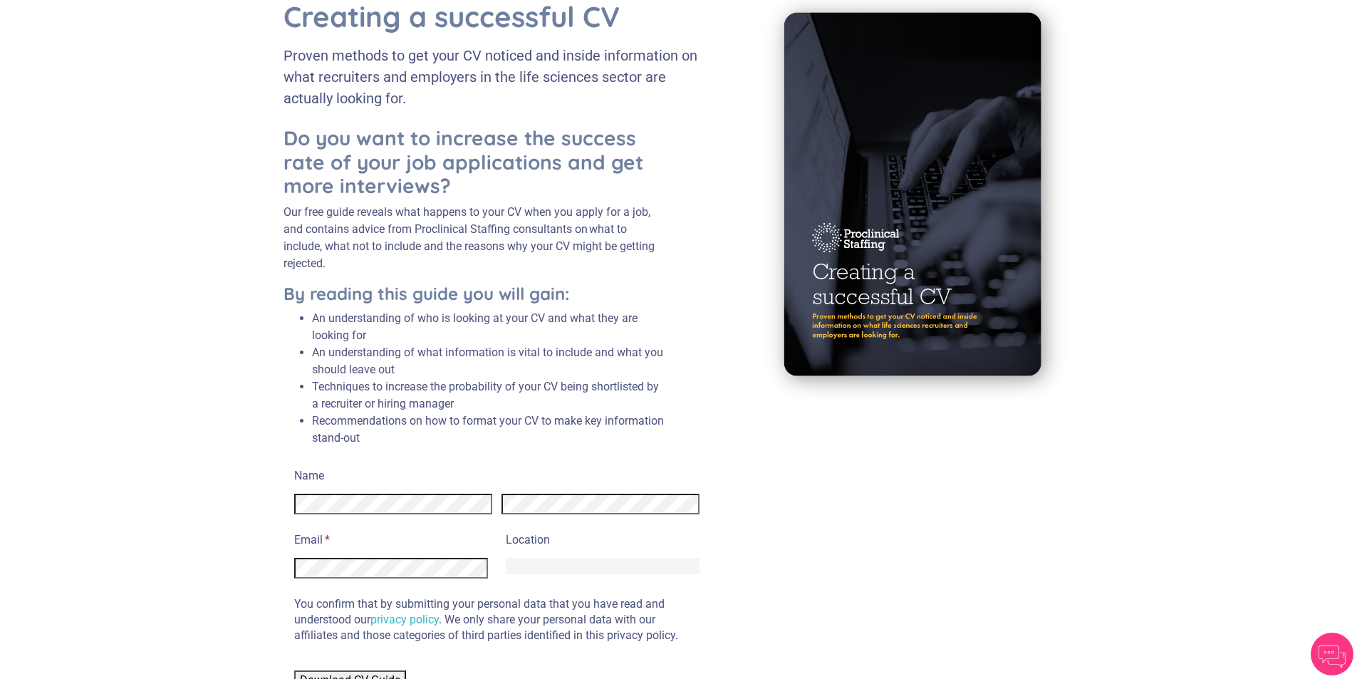
scroll to position [120, 0]
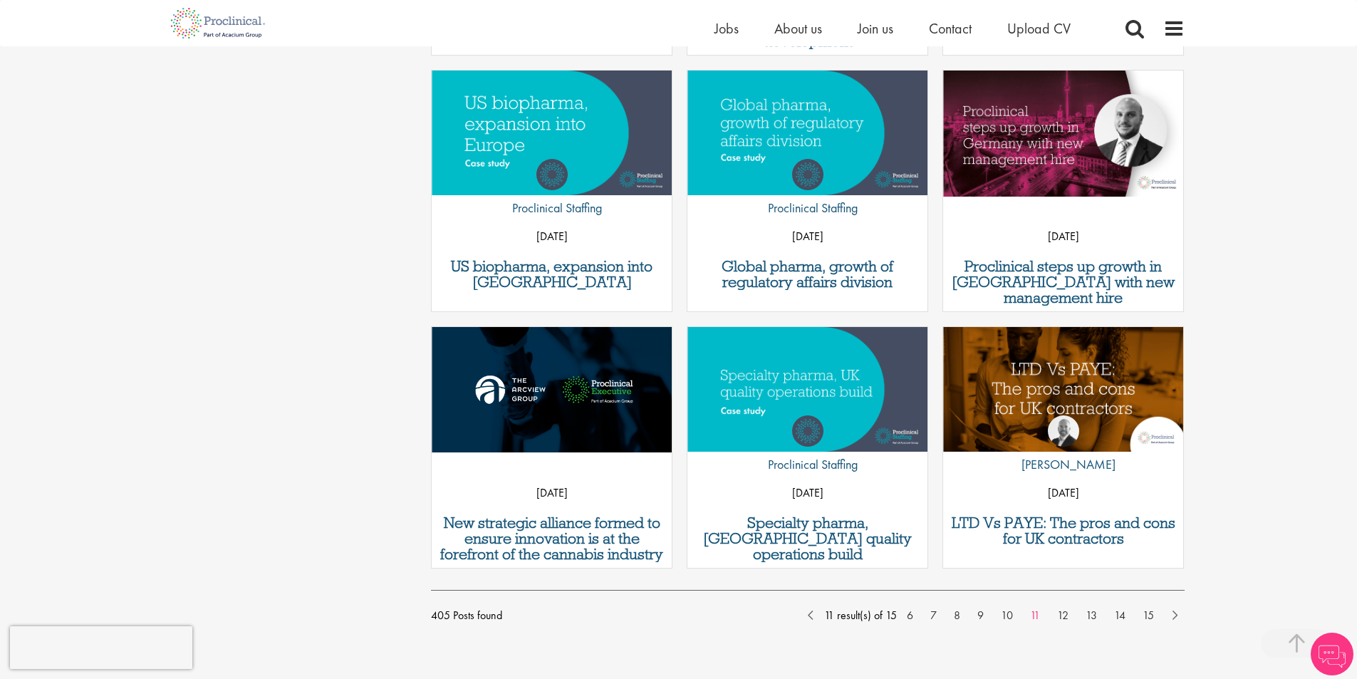
scroll to position [1279, 0]
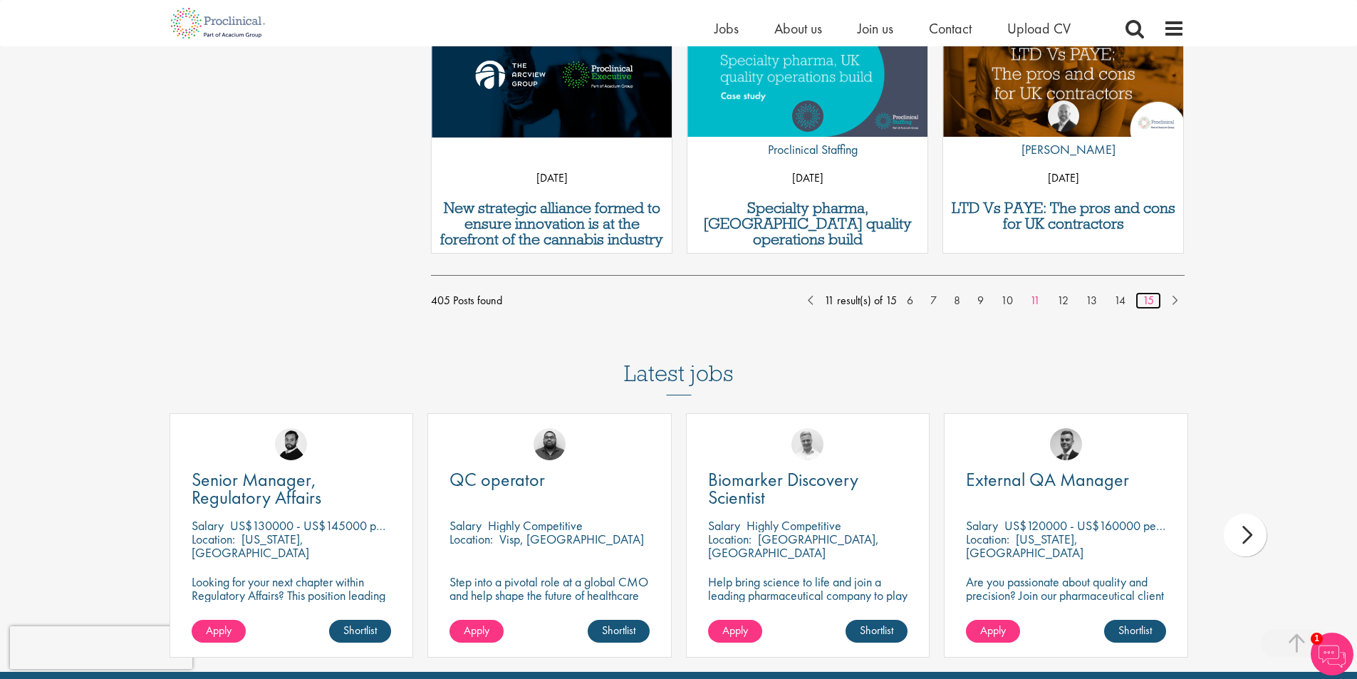
click at [1150, 303] on link "15" at bounding box center [1149, 300] width 26 height 17
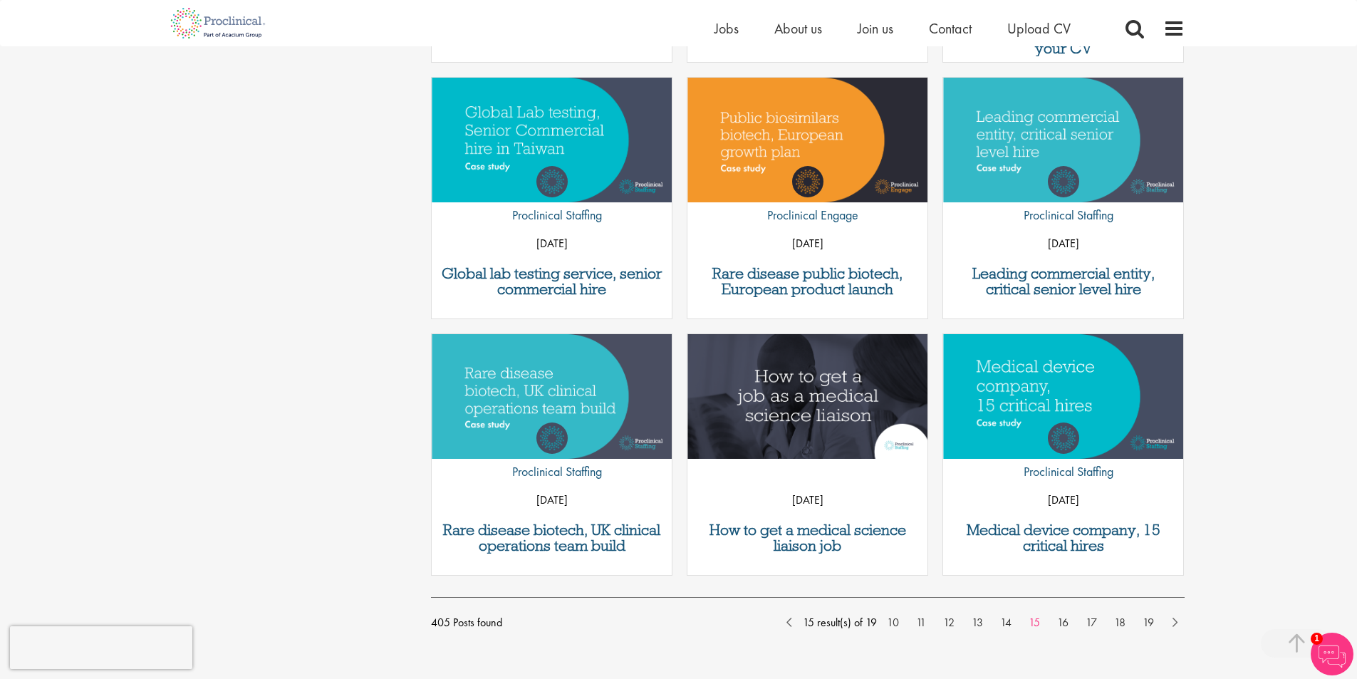
scroll to position [1069, 0]
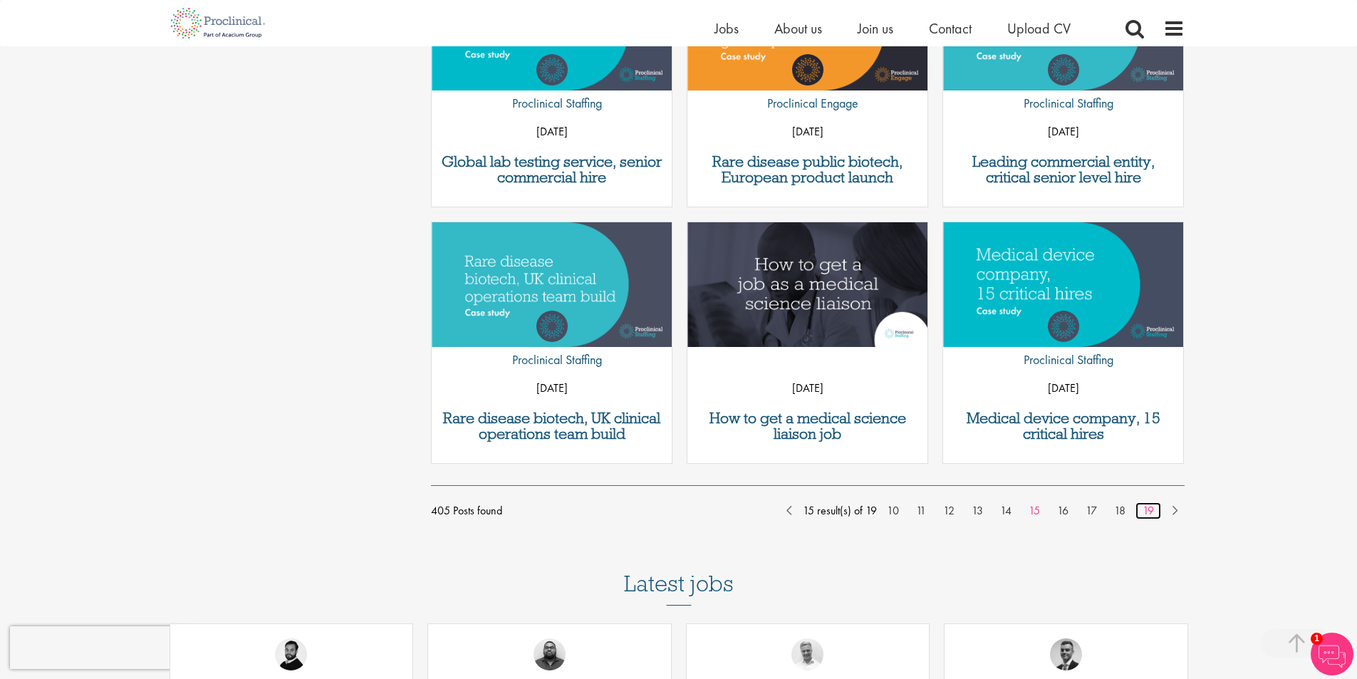
click at [1146, 509] on link "19" at bounding box center [1149, 510] width 26 height 17
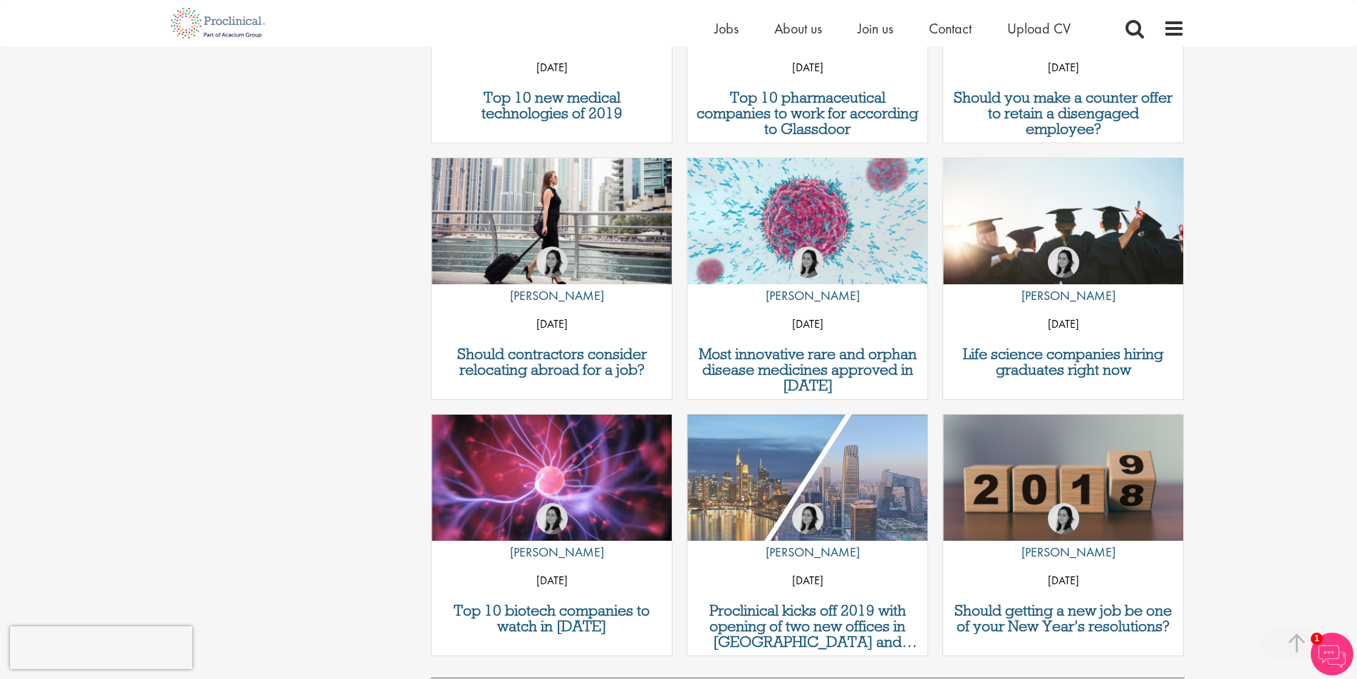
scroll to position [1069, 0]
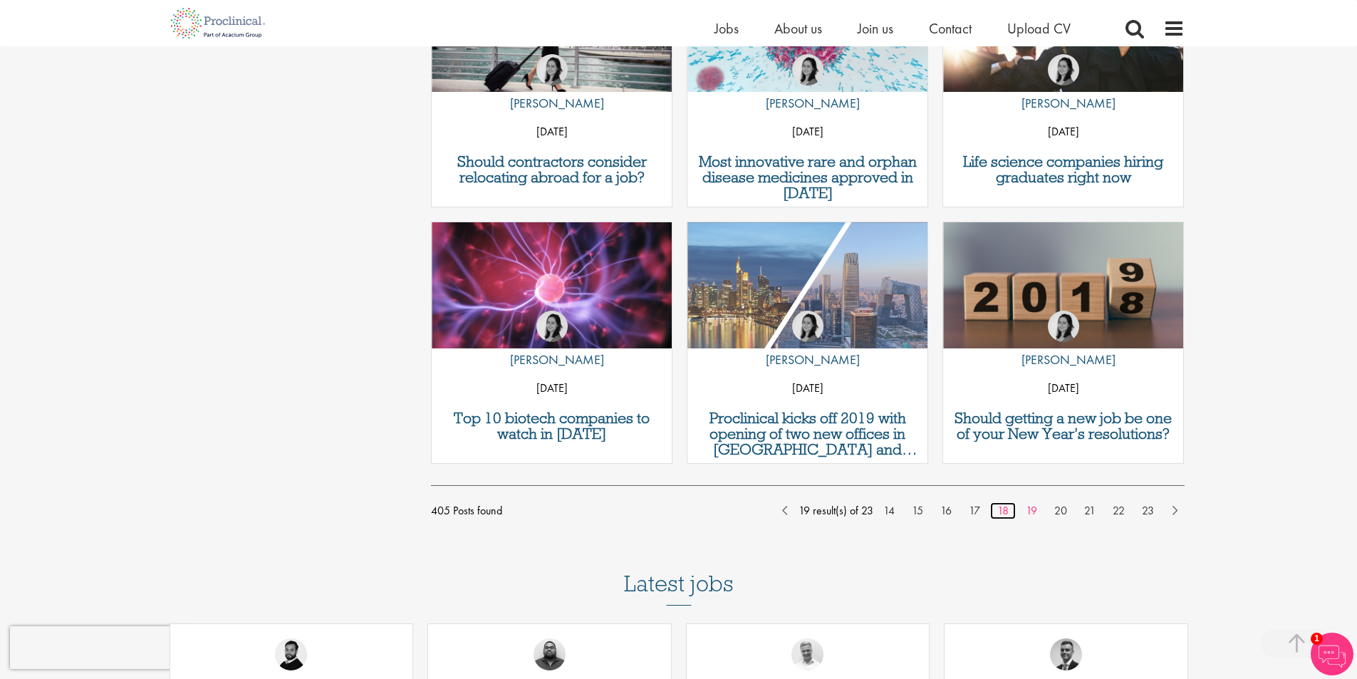
click at [1001, 512] on link "18" at bounding box center [1003, 510] width 26 height 17
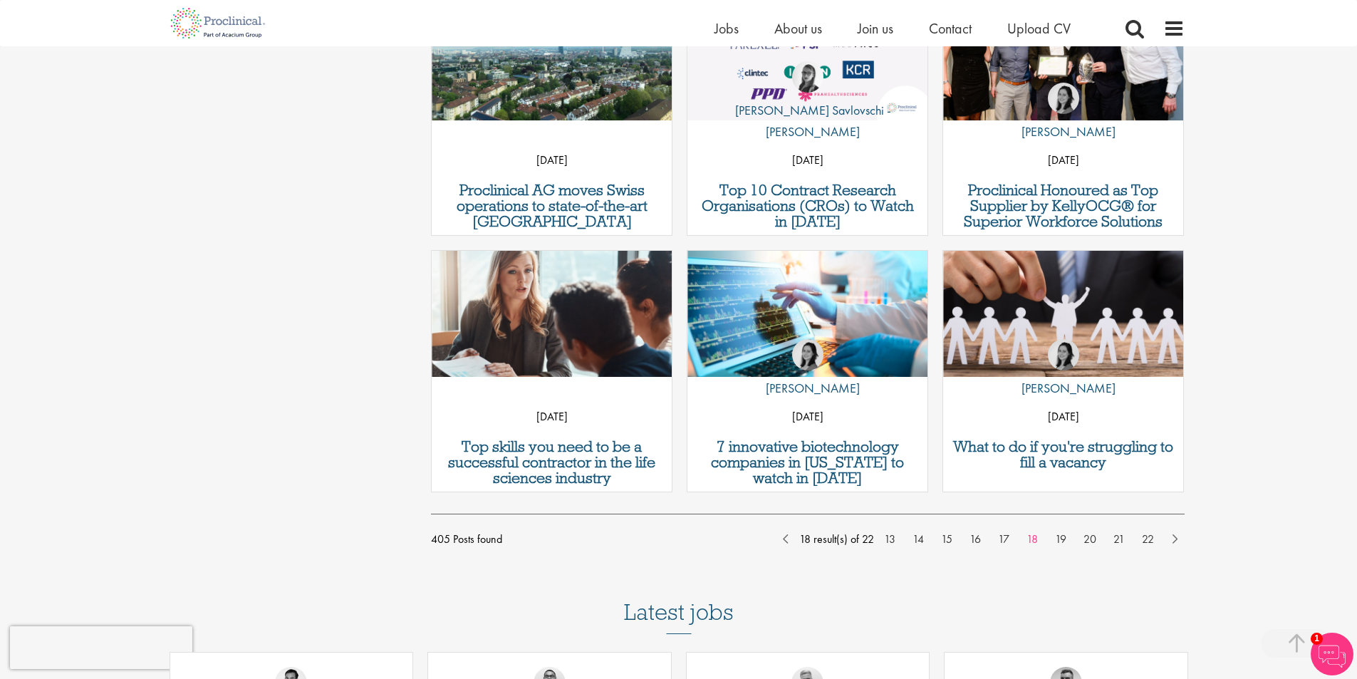
scroll to position [1069, 0]
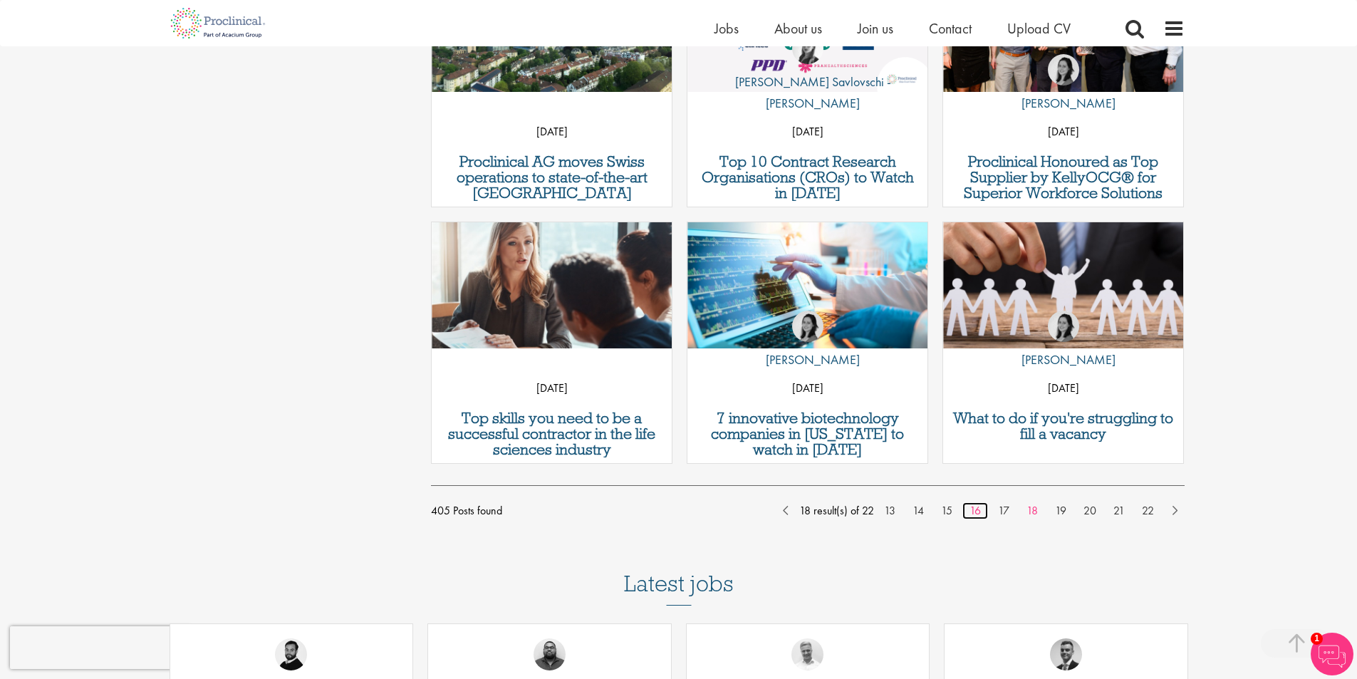
click at [979, 509] on link "16" at bounding box center [975, 510] width 26 height 17
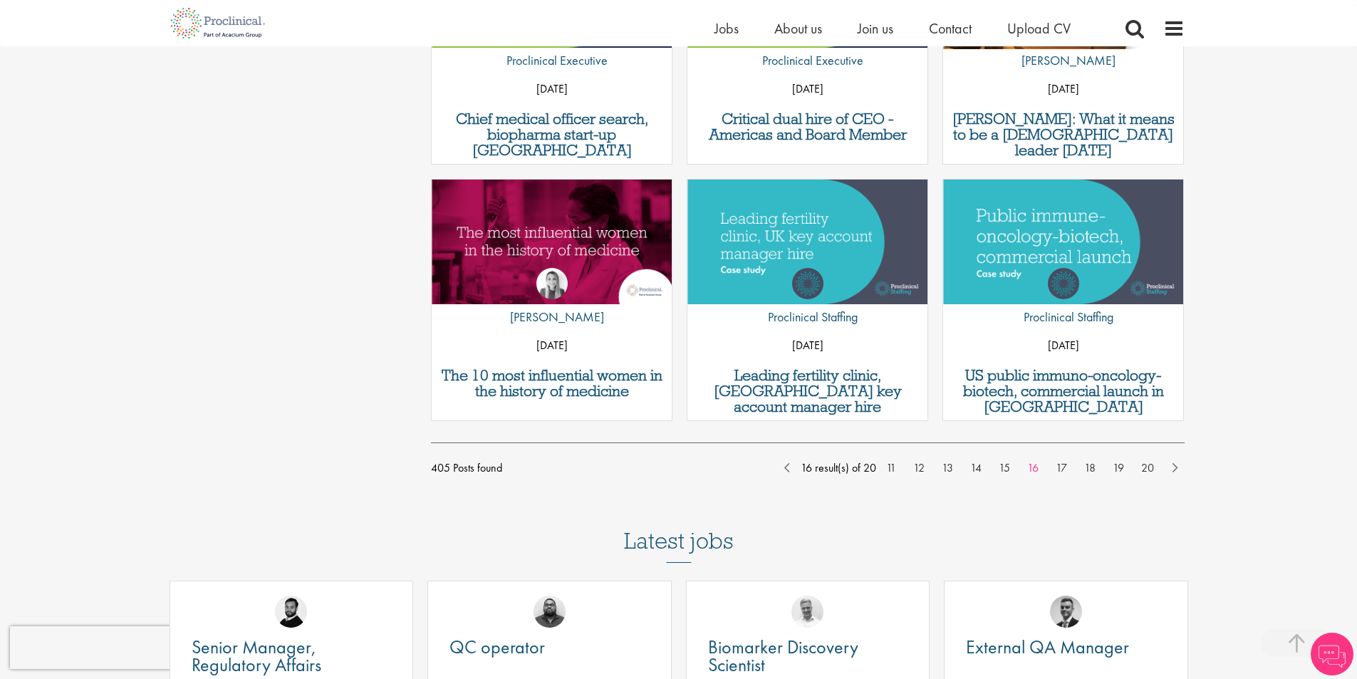
scroll to position [1140, 0]
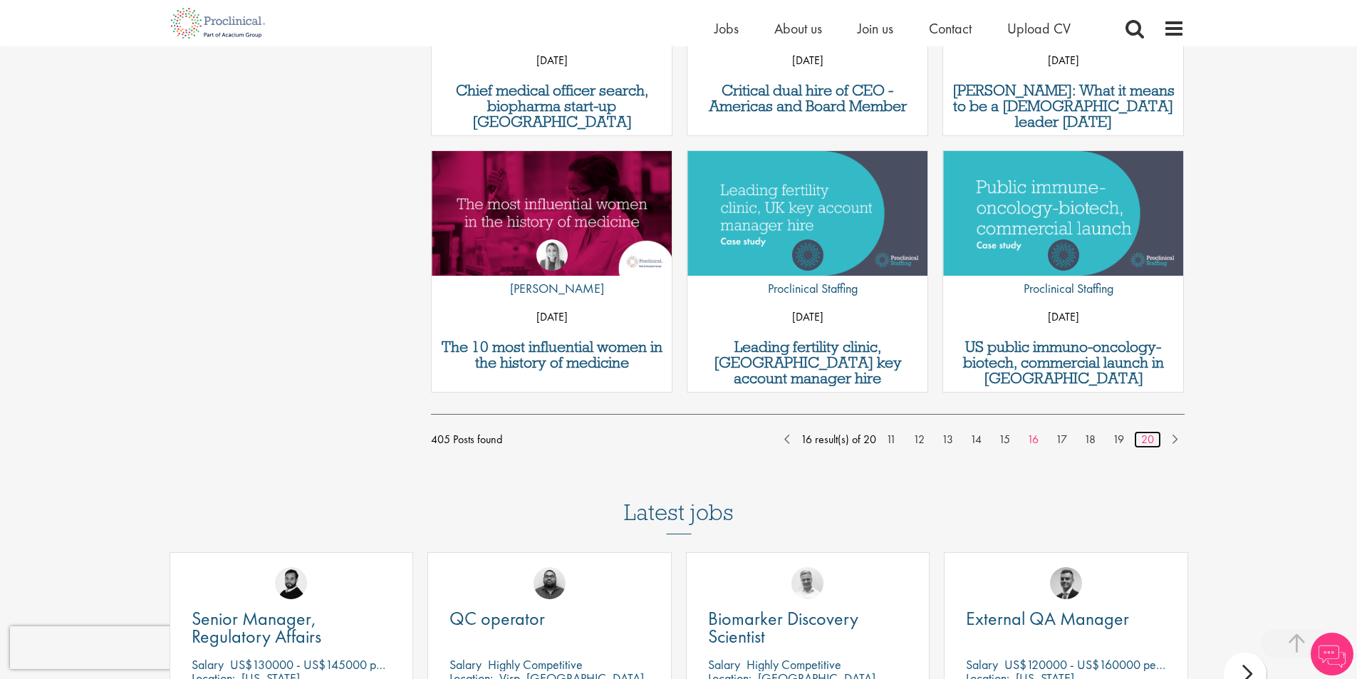
click at [1147, 442] on link "20" at bounding box center [1147, 439] width 27 height 17
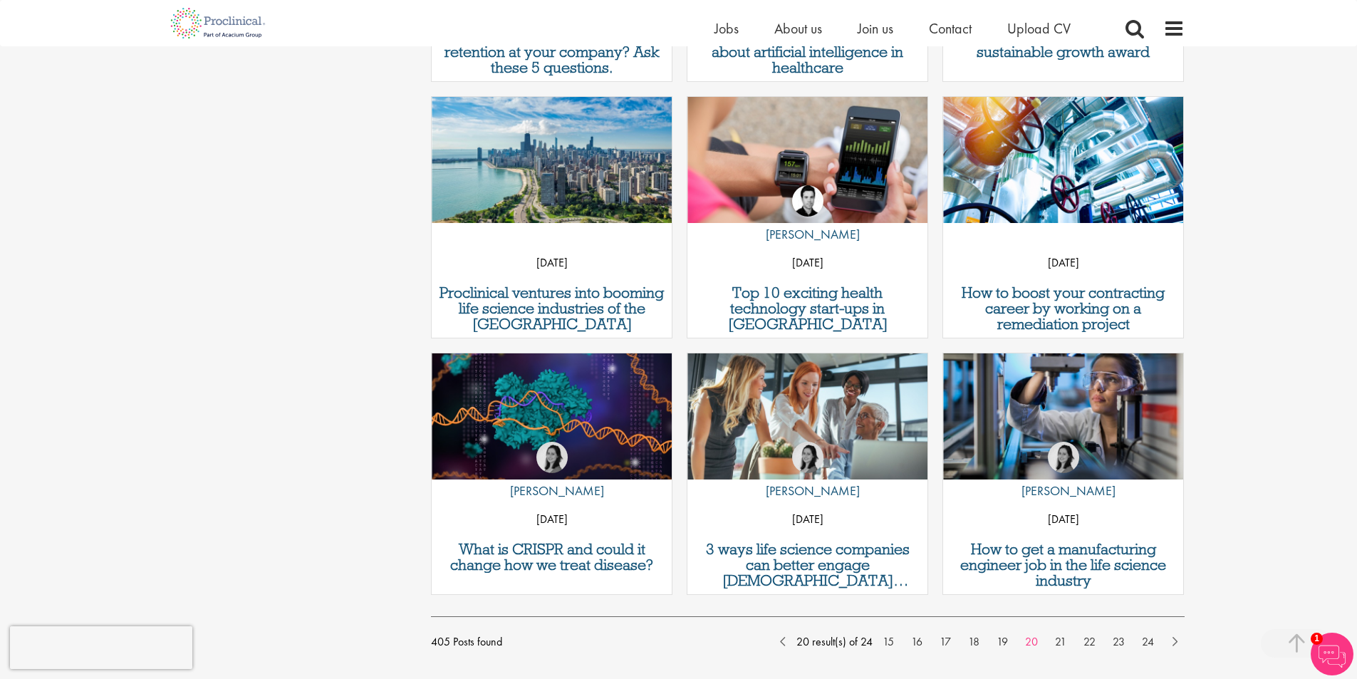
scroll to position [997, 0]
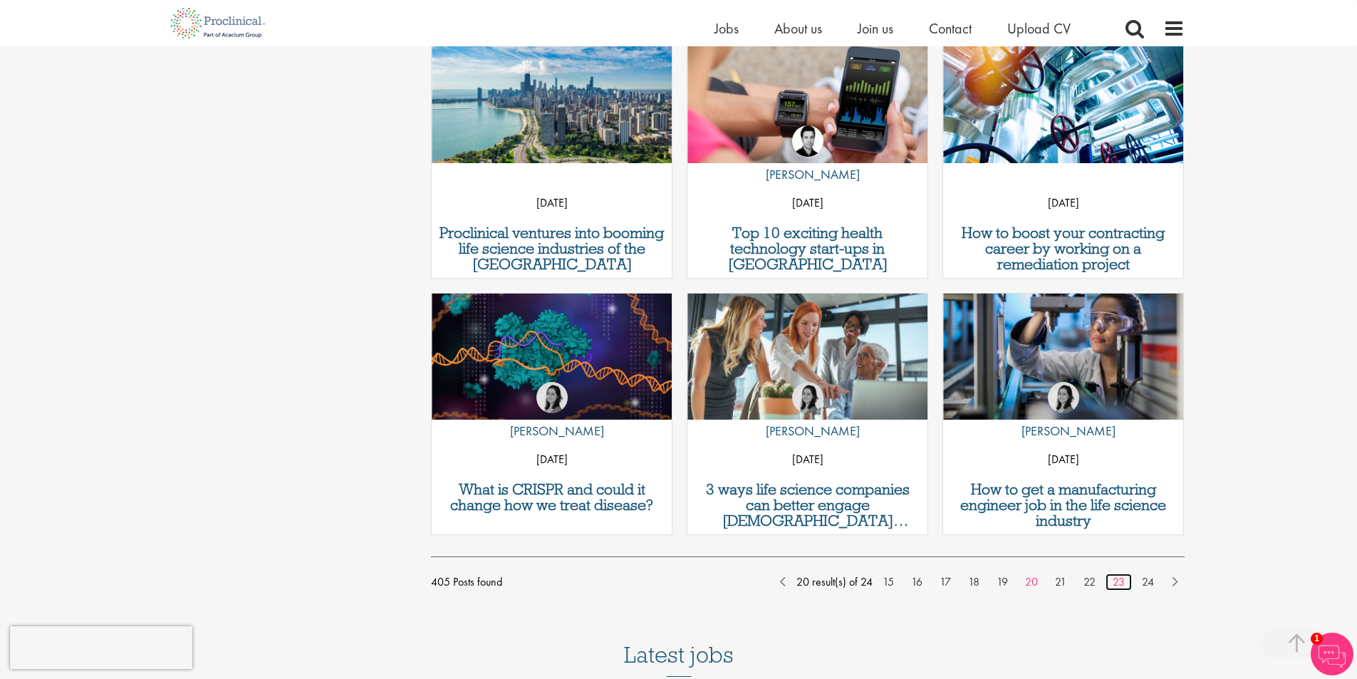
click at [1122, 579] on link "23" at bounding box center [1119, 581] width 26 height 17
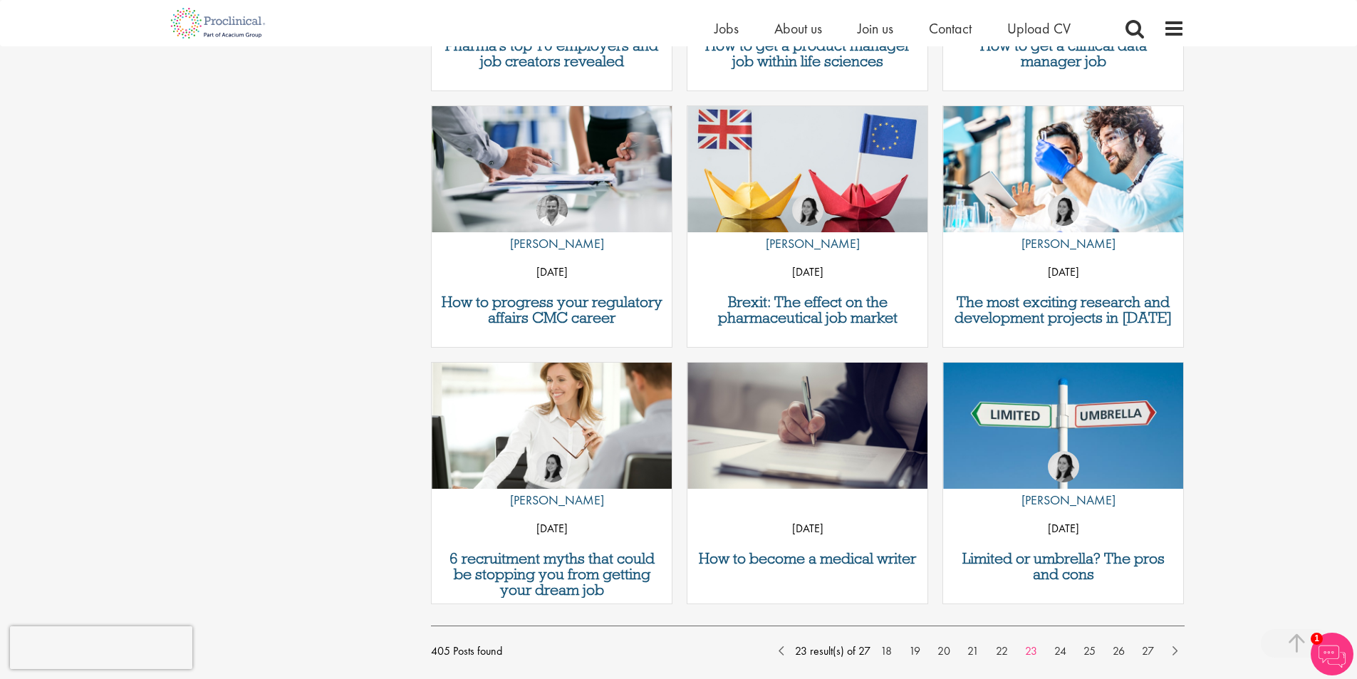
scroll to position [997, 0]
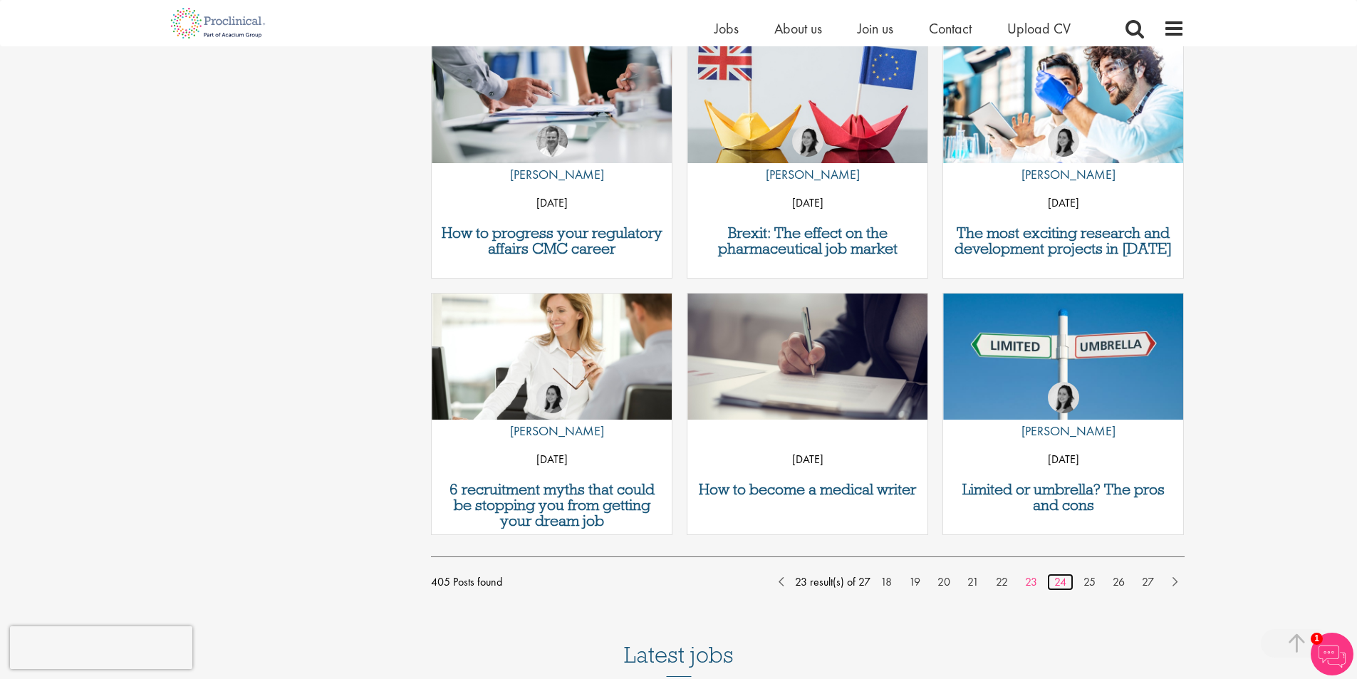
click at [1059, 583] on link "24" at bounding box center [1060, 581] width 26 height 17
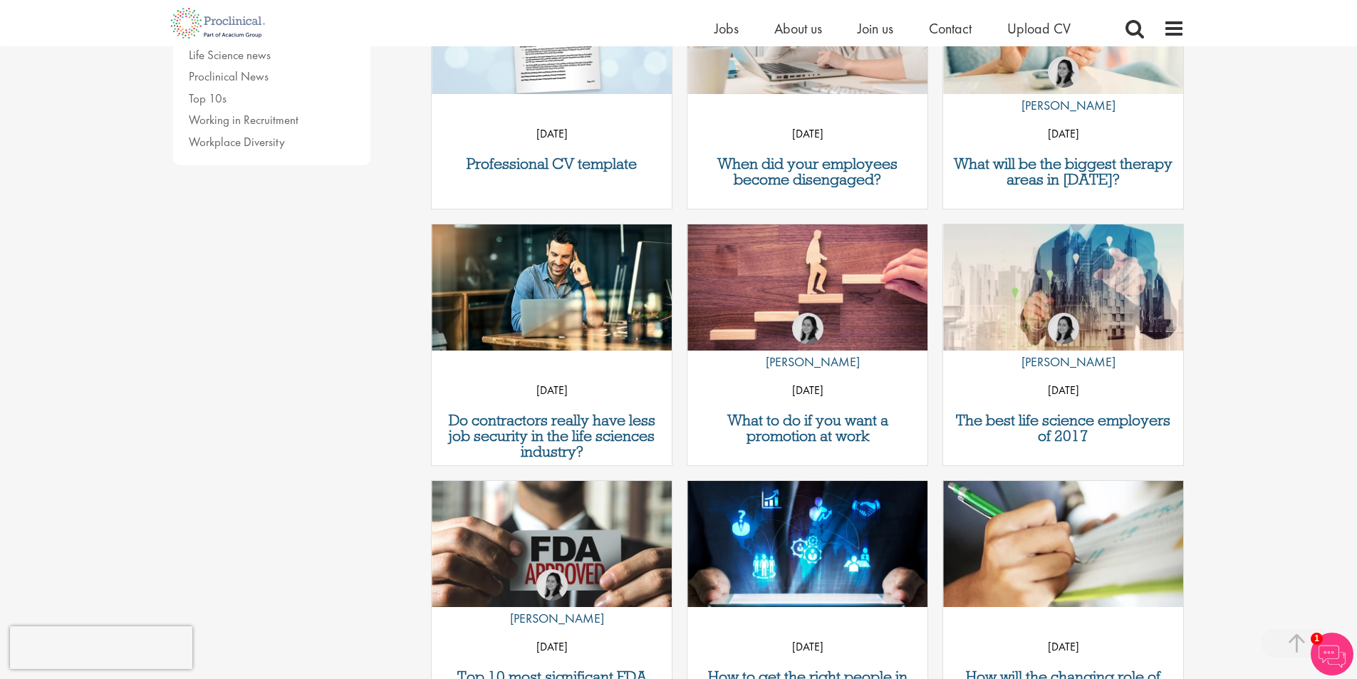
scroll to position [427, 0]
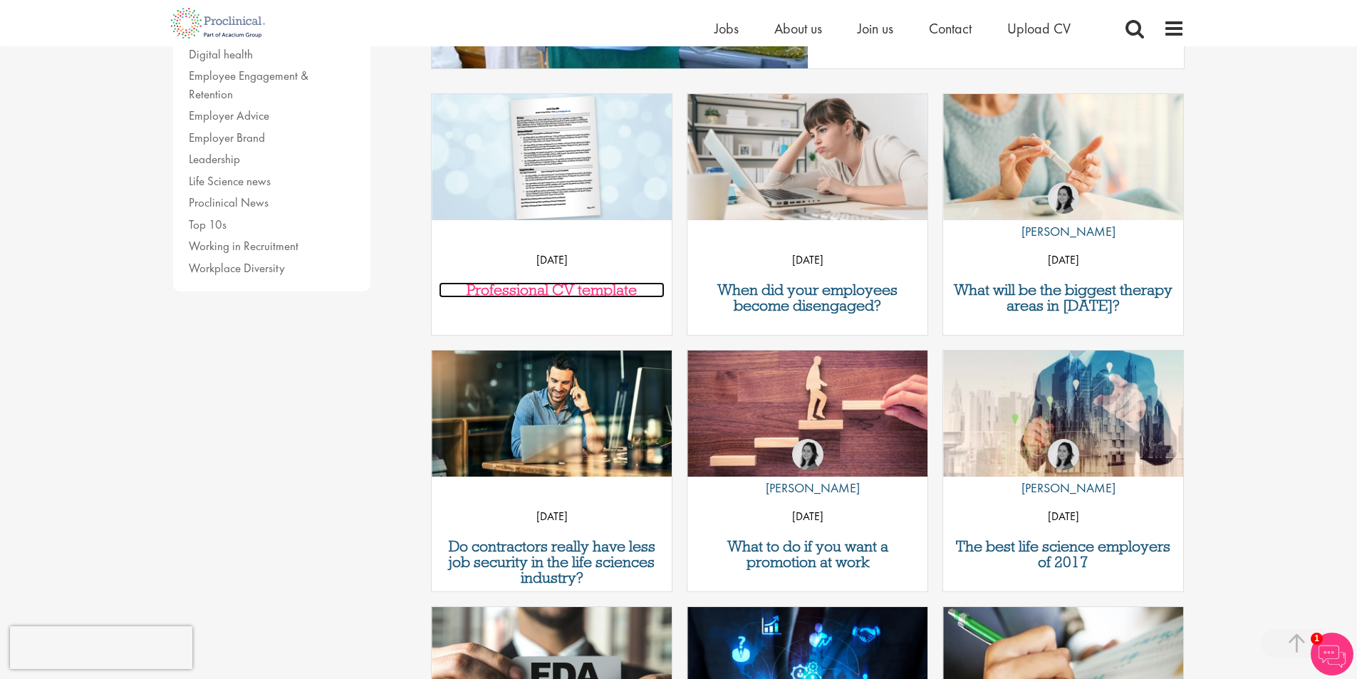
click at [622, 291] on h3 "Professional CV template" at bounding box center [552, 290] width 226 height 16
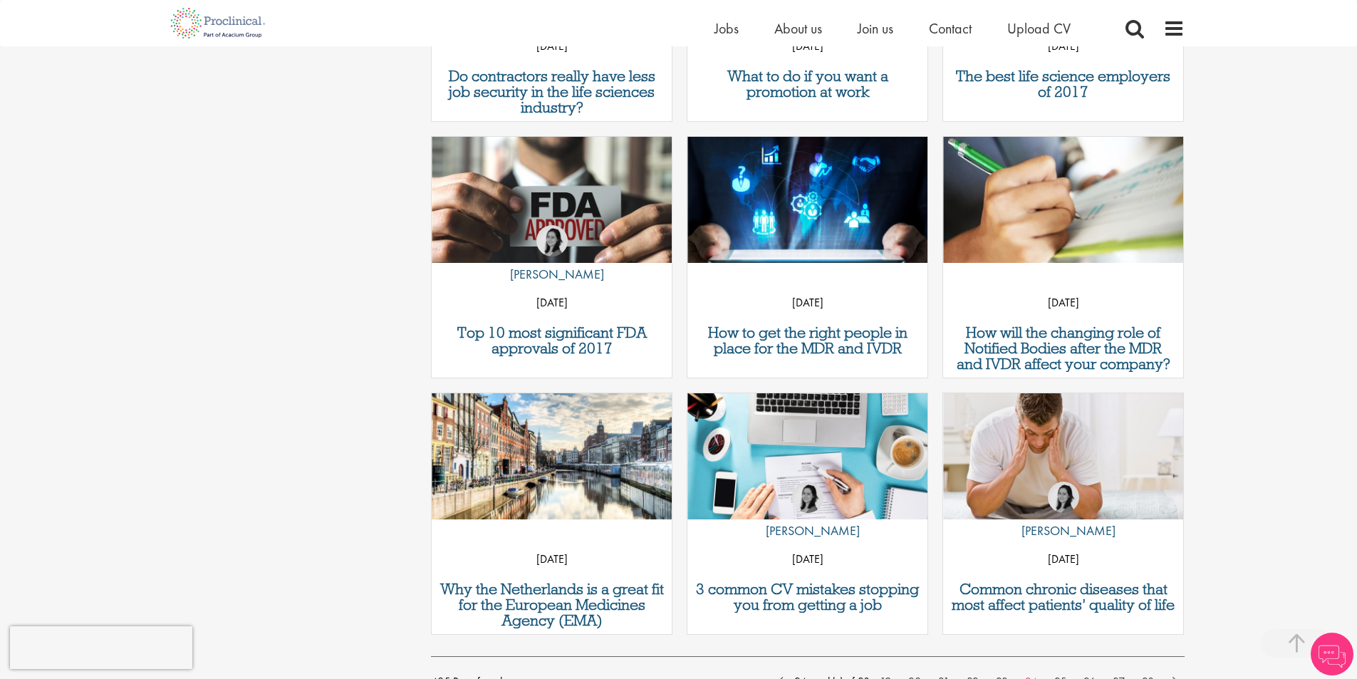
scroll to position [1008, 0]
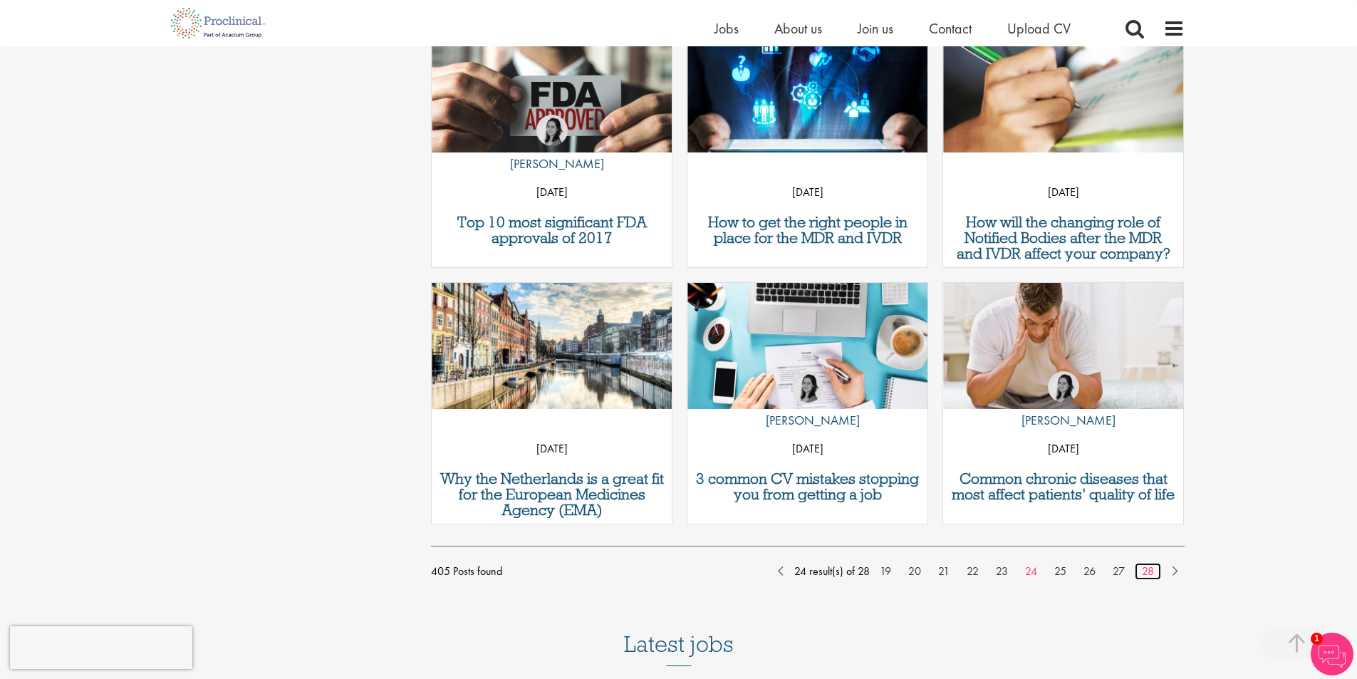
click at [1148, 570] on link "28" at bounding box center [1148, 571] width 26 height 17
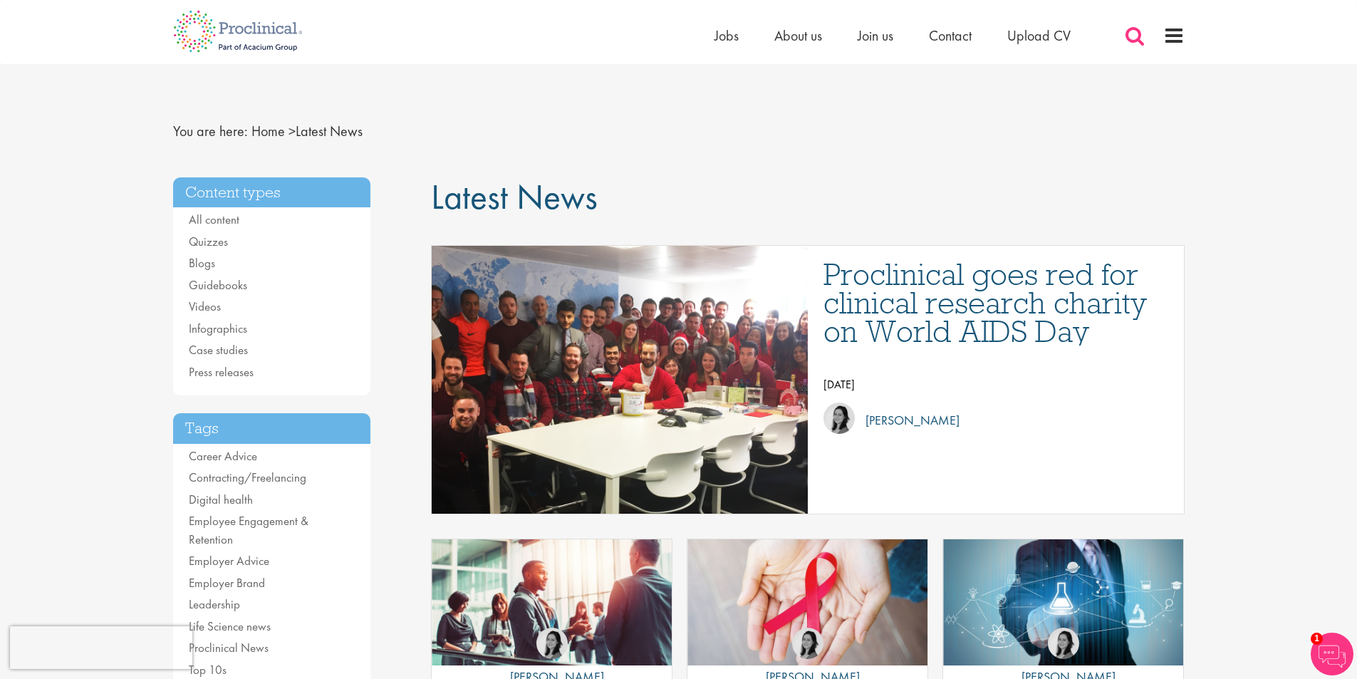
click at [1136, 38] on span at bounding box center [1134, 35] width 21 height 21
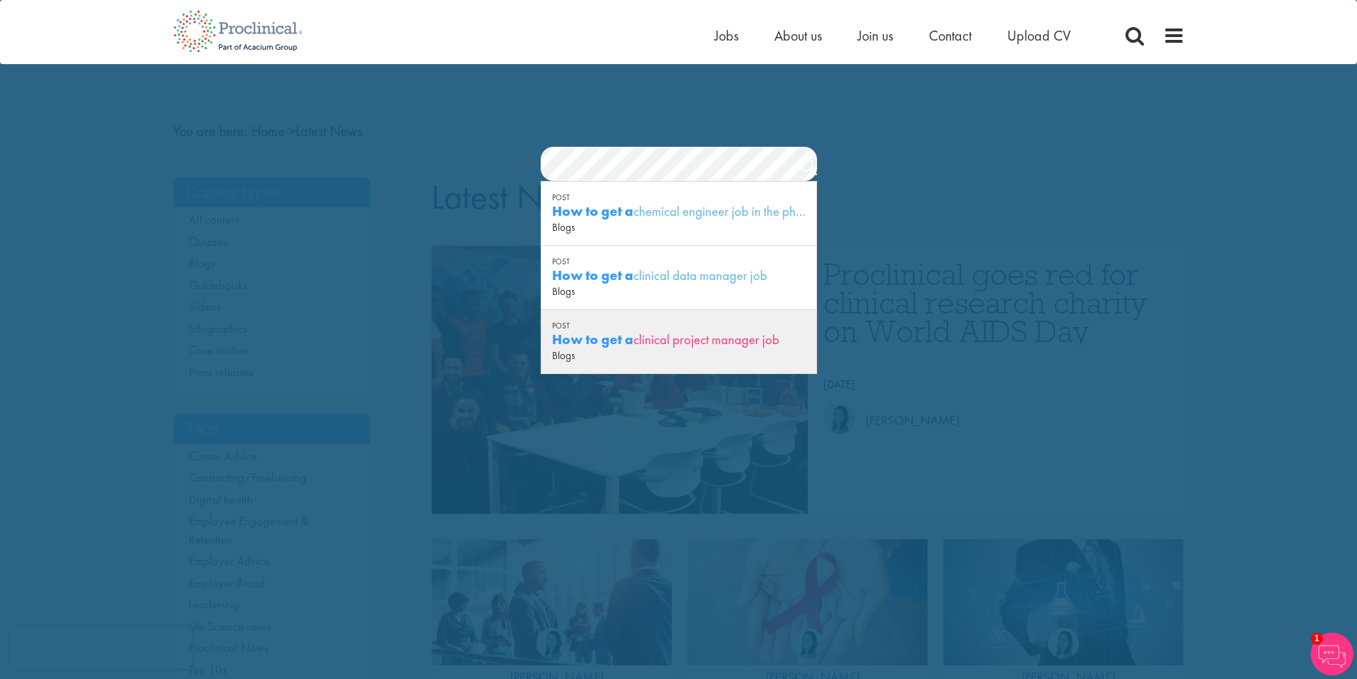
click at [747, 344] on div "How to get a clinical project manager job" at bounding box center [679, 340] width 254 height 18
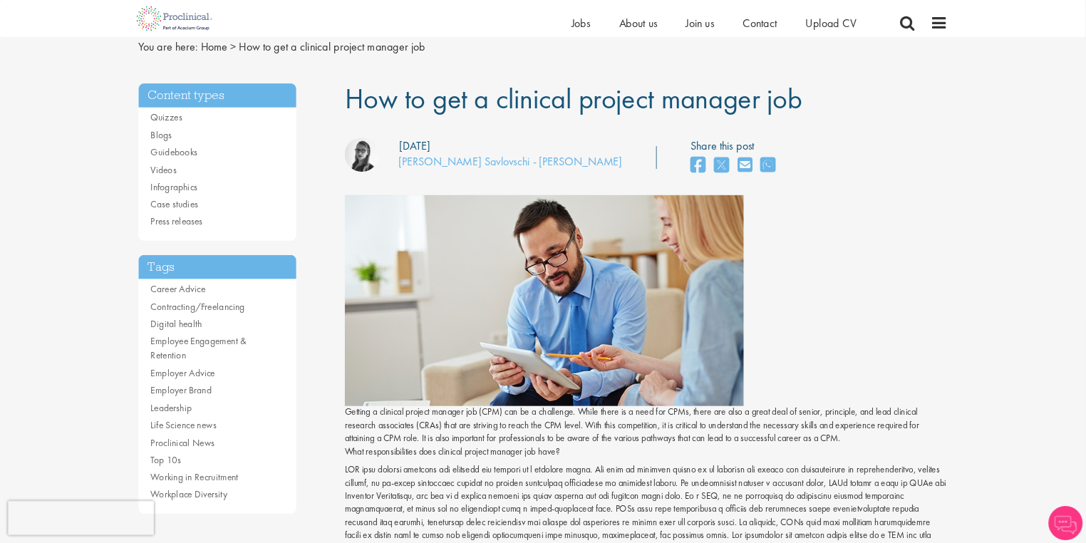
scroll to position [142, 0]
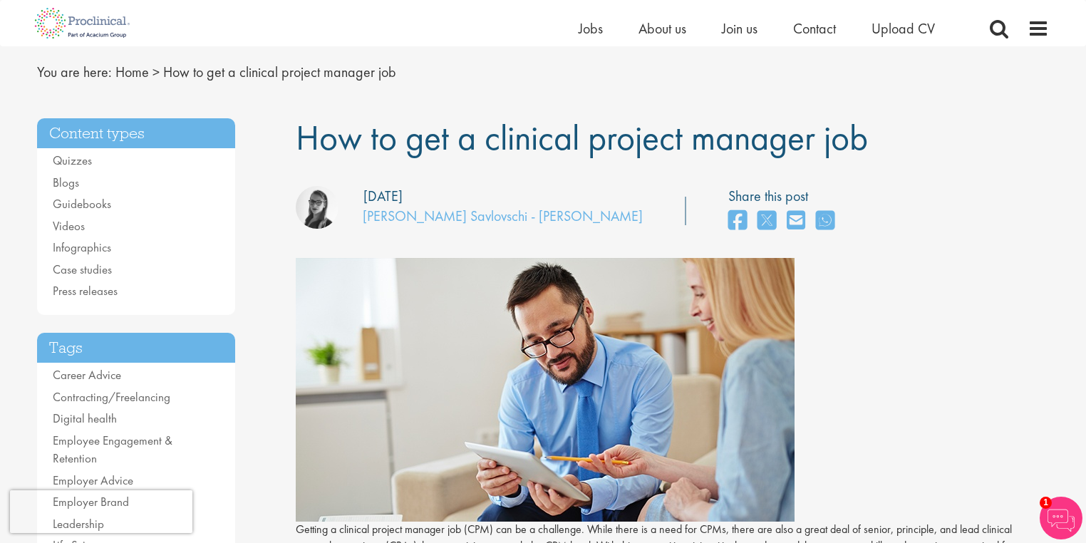
scroll to position [0, 0]
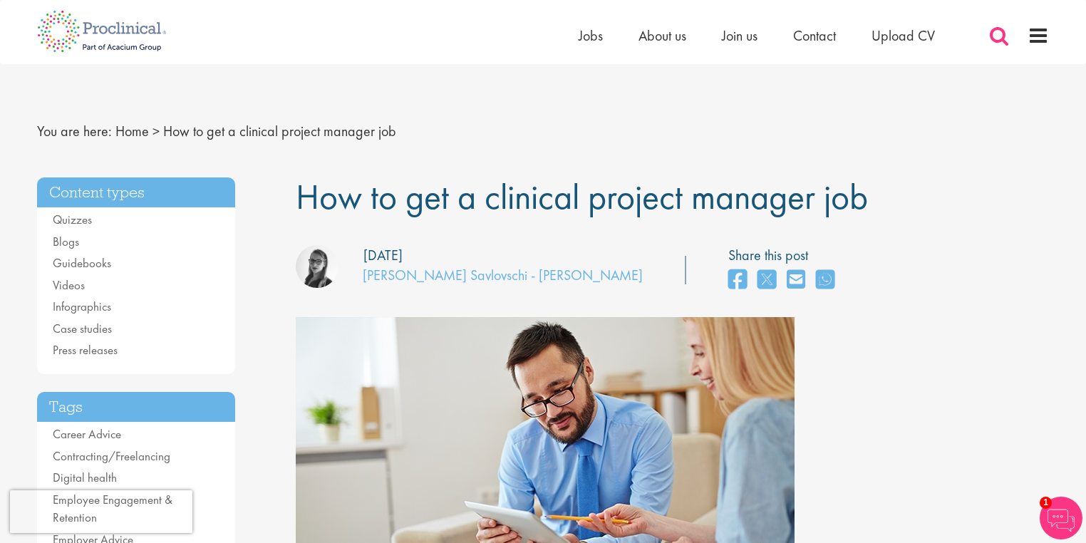
click at [1003, 33] on span at bounding box center [998, 35] width 21 height 21
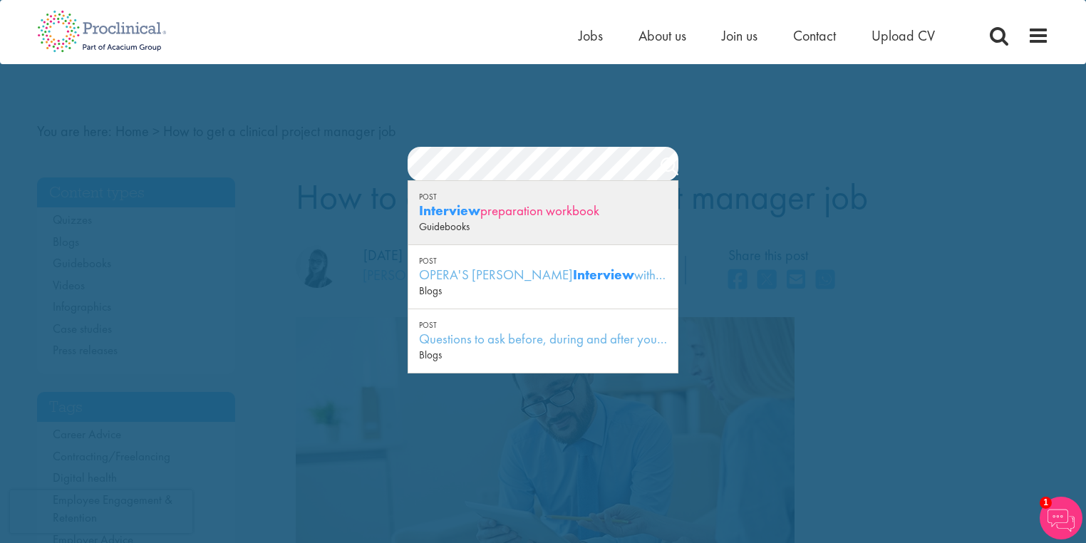
click at [561, 212] on div "Interview preparation workbook" at bounding box center [543, 211] width 248 height 18
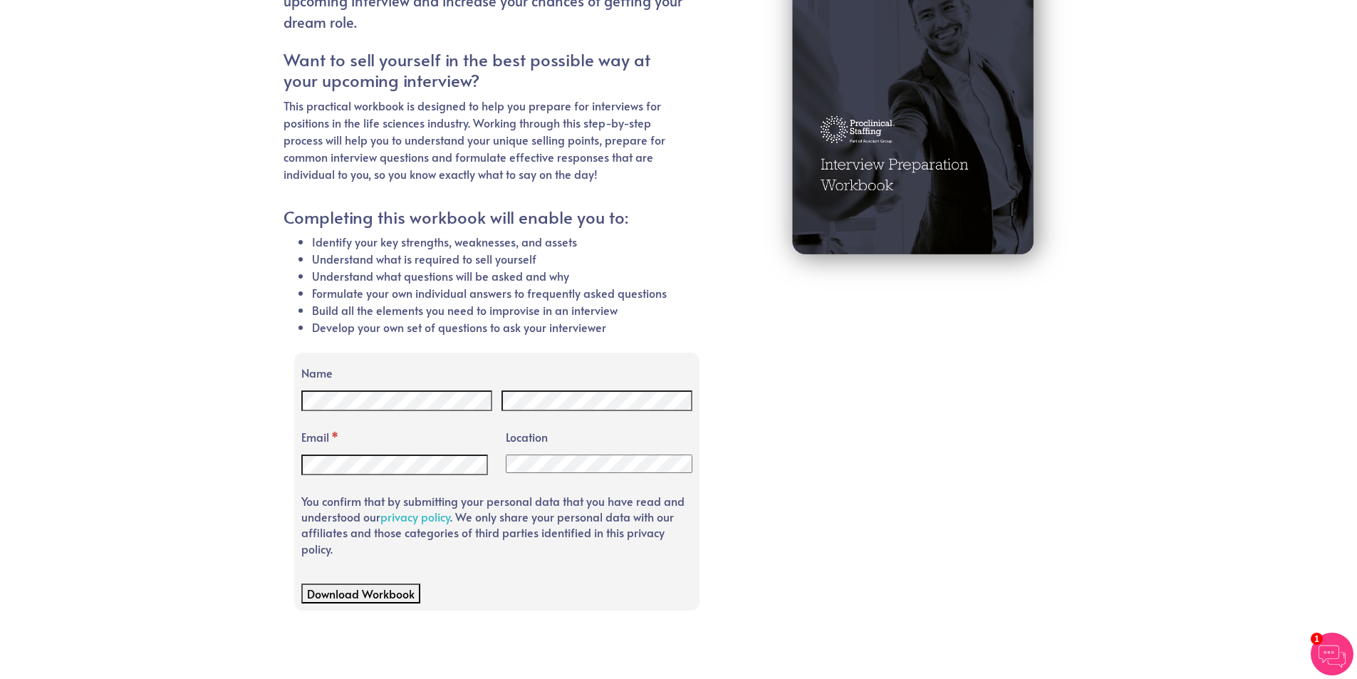
scroll to position [235, 0]
